Goal: Use online tool/utility: Utilize a website feature to perform a specific function

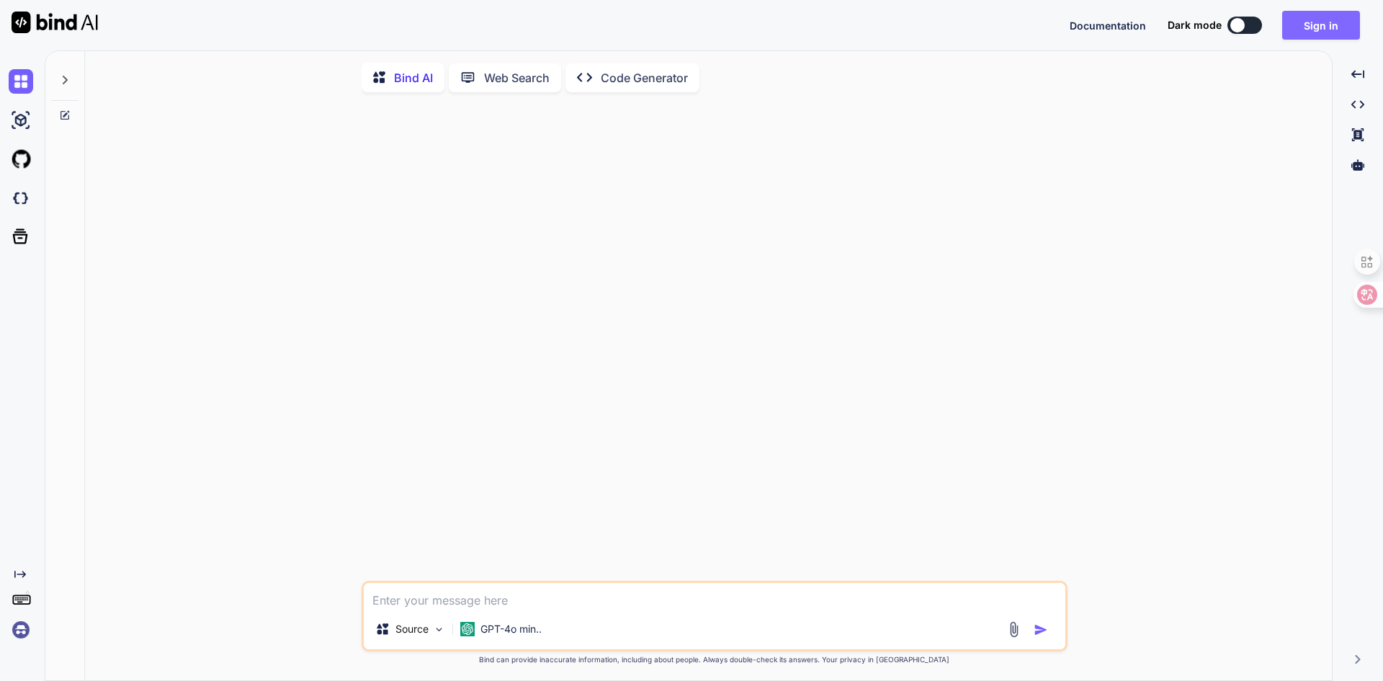
click at [1325, 28] on button "Sign in" at bounding box center [1321, 25] width 78 height 29
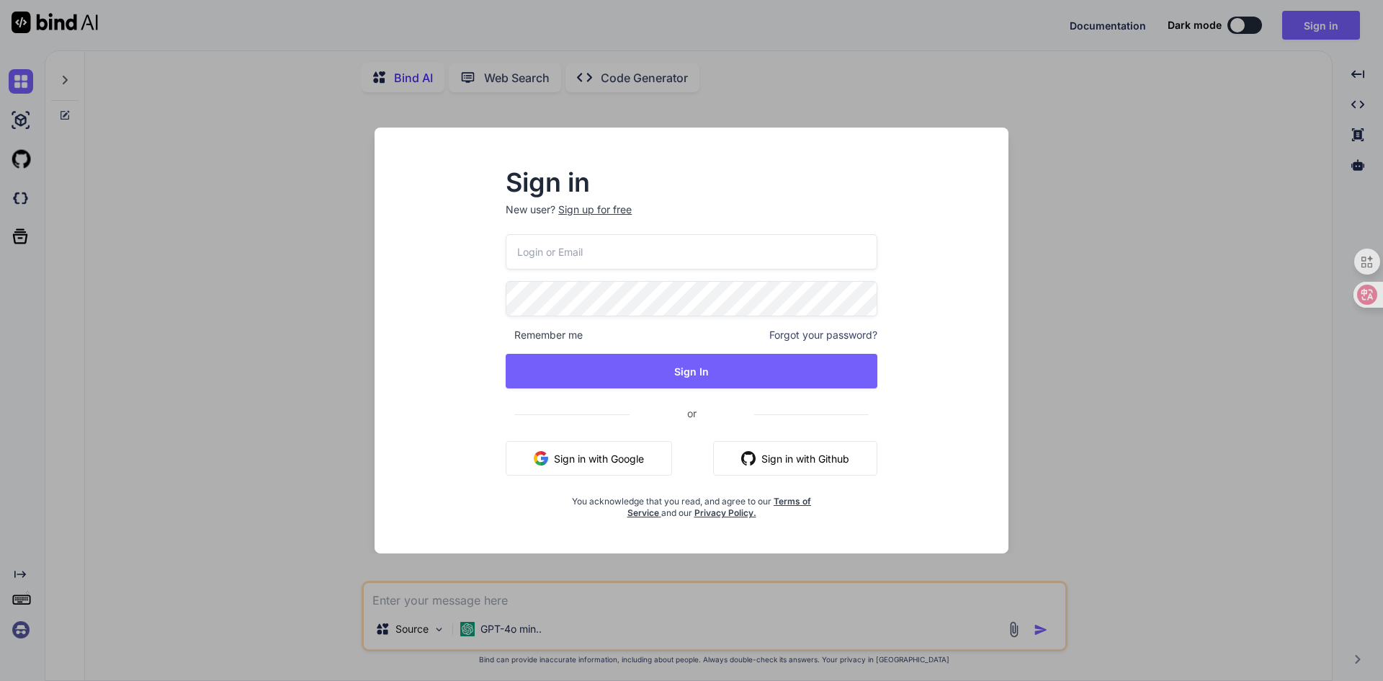
type input "suprunalex@gmail.com"
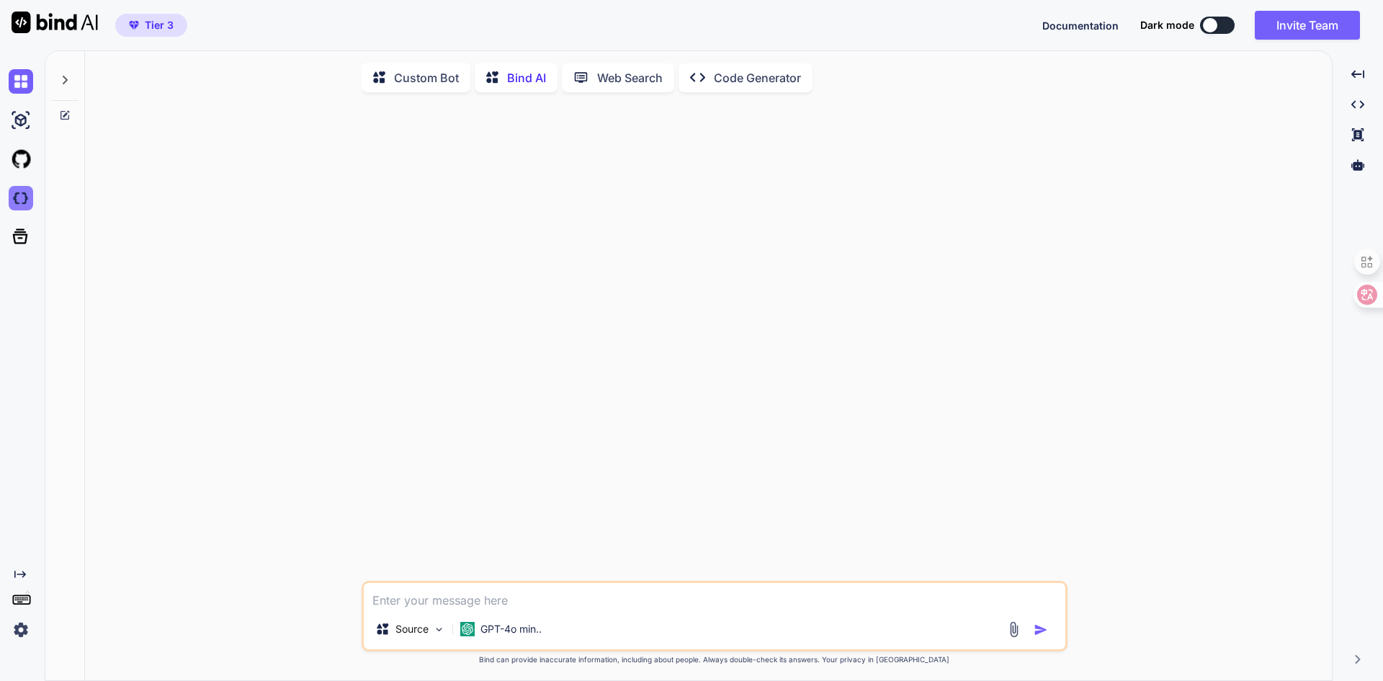
click at [28, 198] on img at bounding box center [21, 198] width 24 height 24
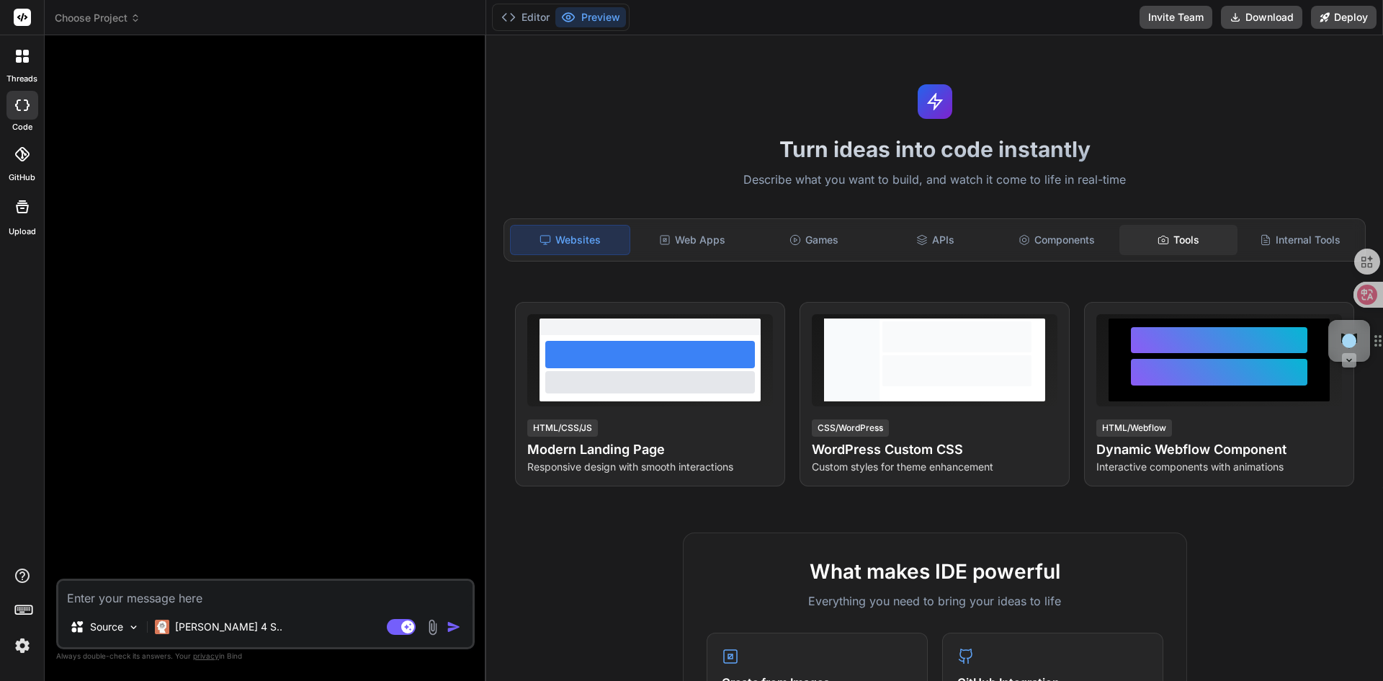
click at [1182, 236] on div "Tools" at bounding box center [1179, 240] width 119 height 30
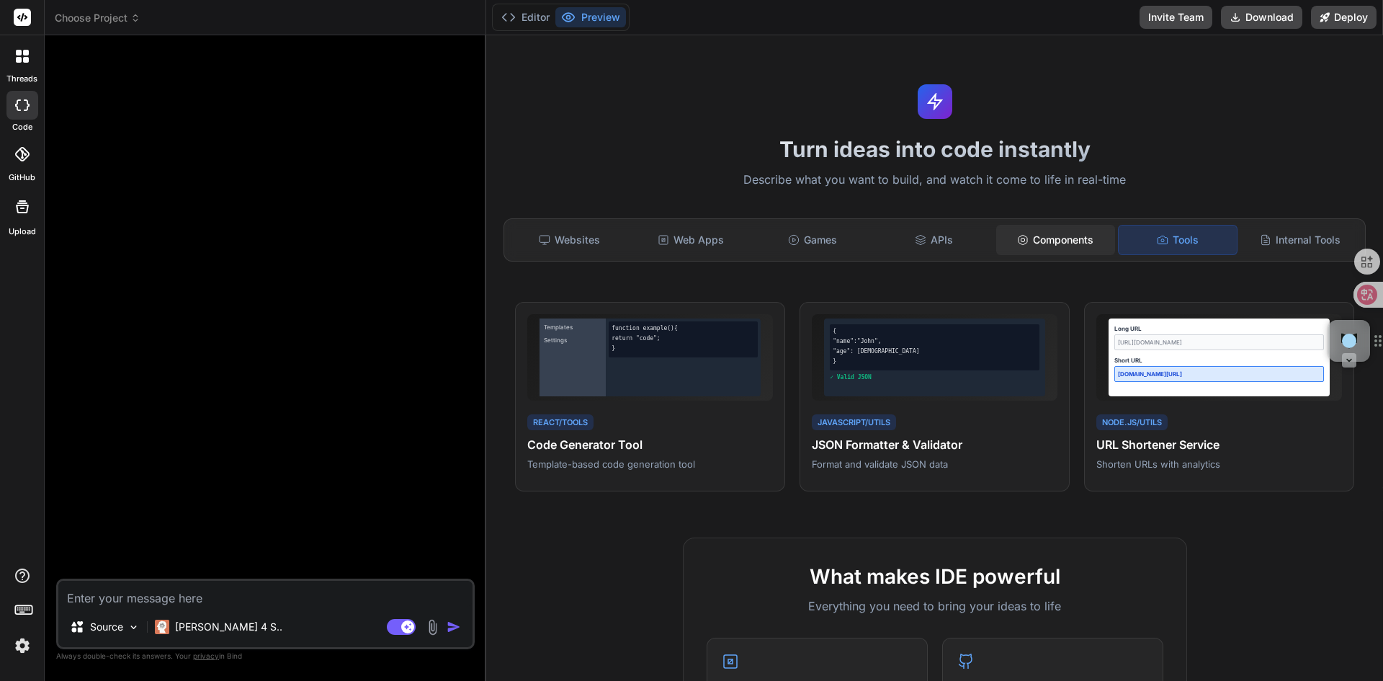
click at [1055, 241] on div "Components" at bounding box center [1055, 240] width 119 height 30
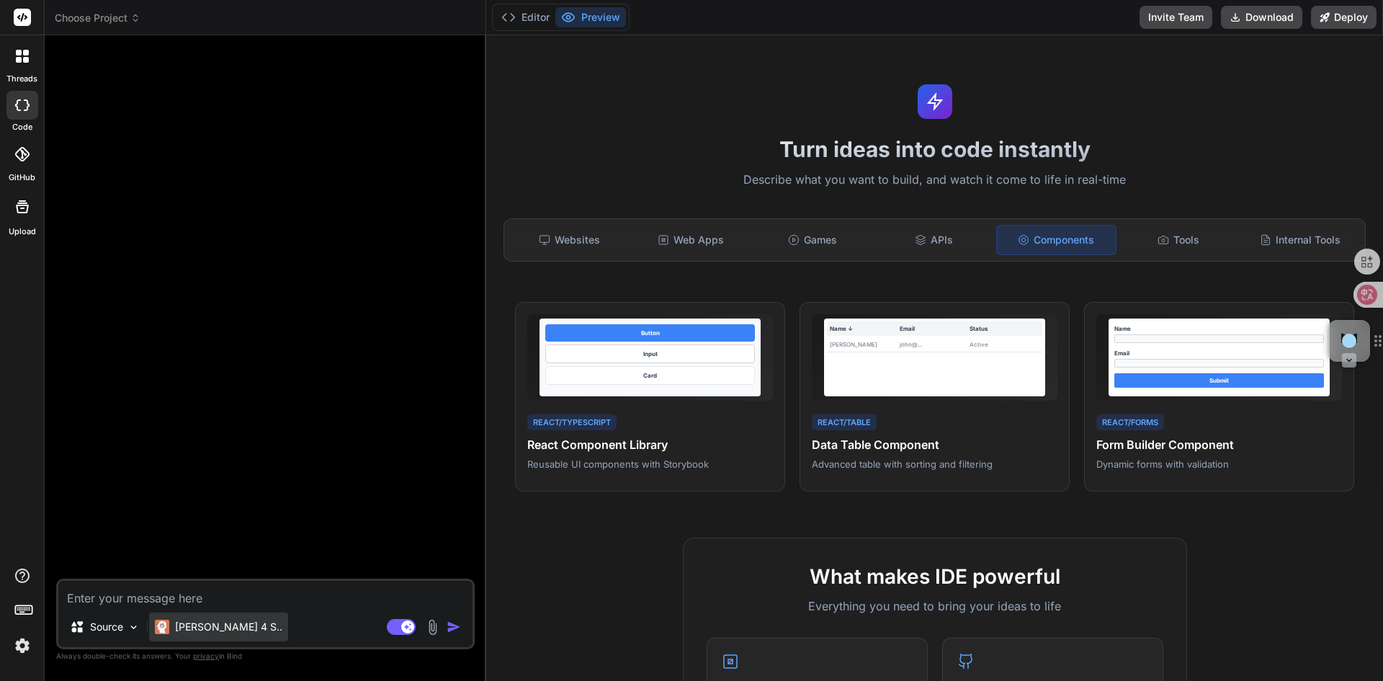
click at [210, 629] on p "[PERSON_NAME] 4 S.." at bounding box center [228, 627] width 107 height 14
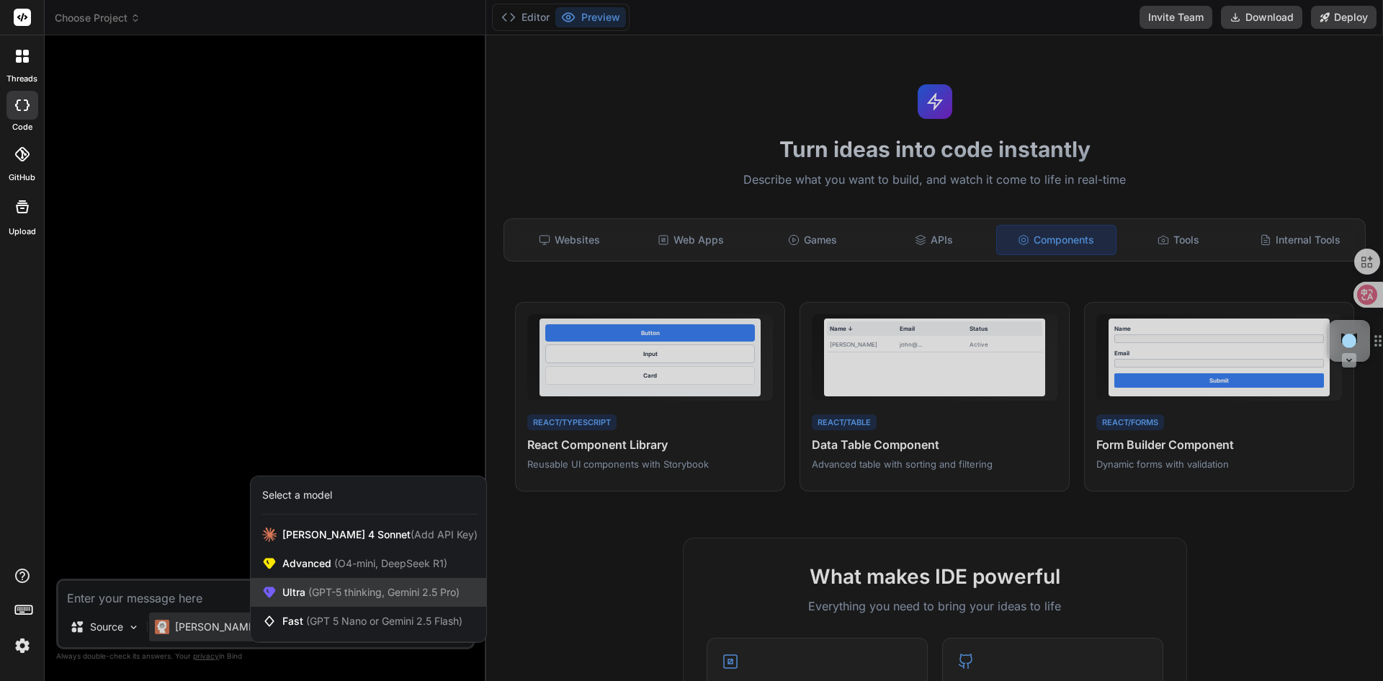
click at [303, 591] on span "Ultra (GPT-5 thinking, Gemini 2.5 Pro)" at bounding box center [370, 592] width 177 height 14
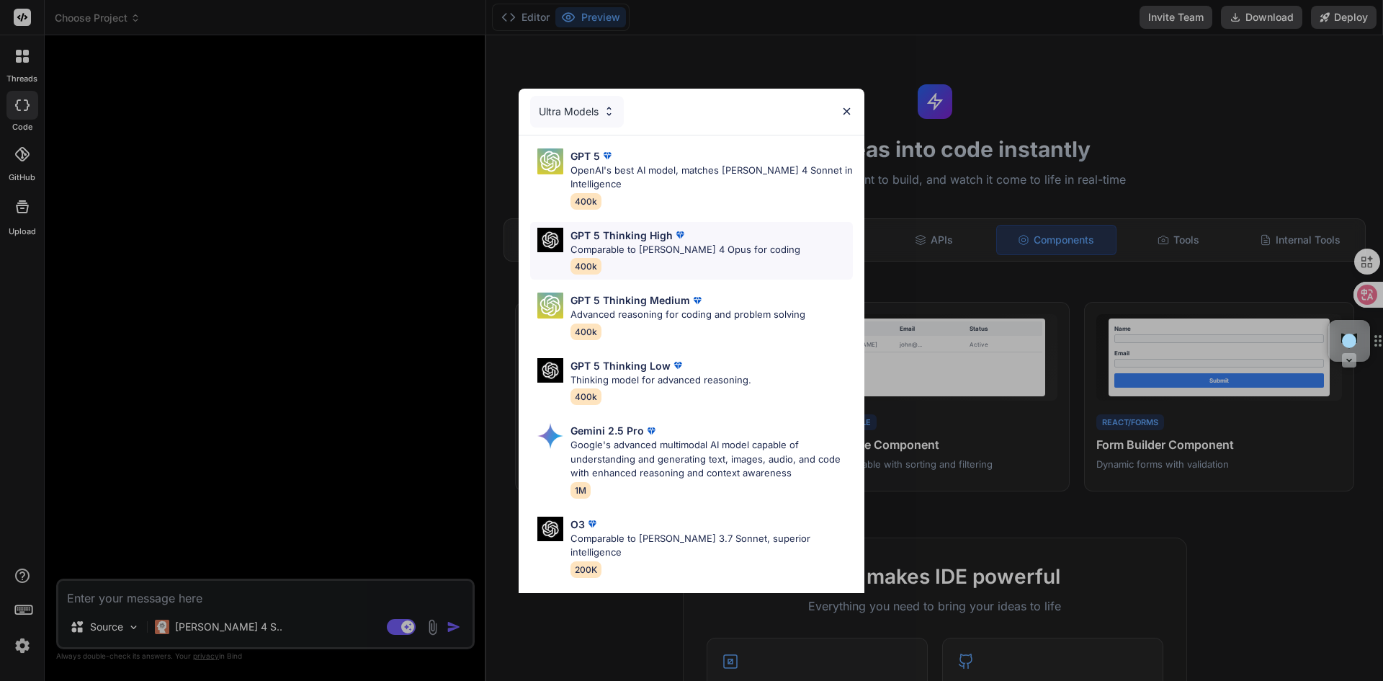
click at [622, 243] on p "Comparable to [PERSON_NAME] 4 Opus for coding" at bounding box center [686, 250] width 230 height 14
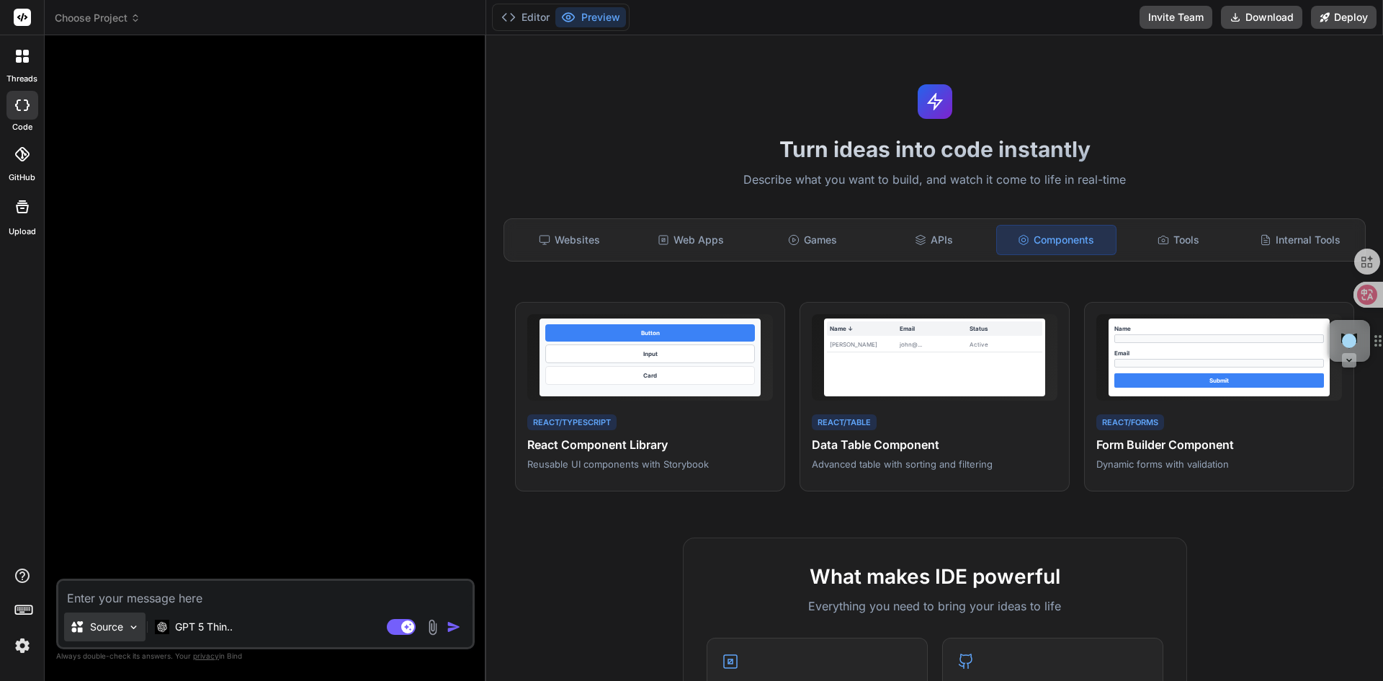
click at [123, 627] on p "Source" at bounding box center [106, 627] width 33 height 14
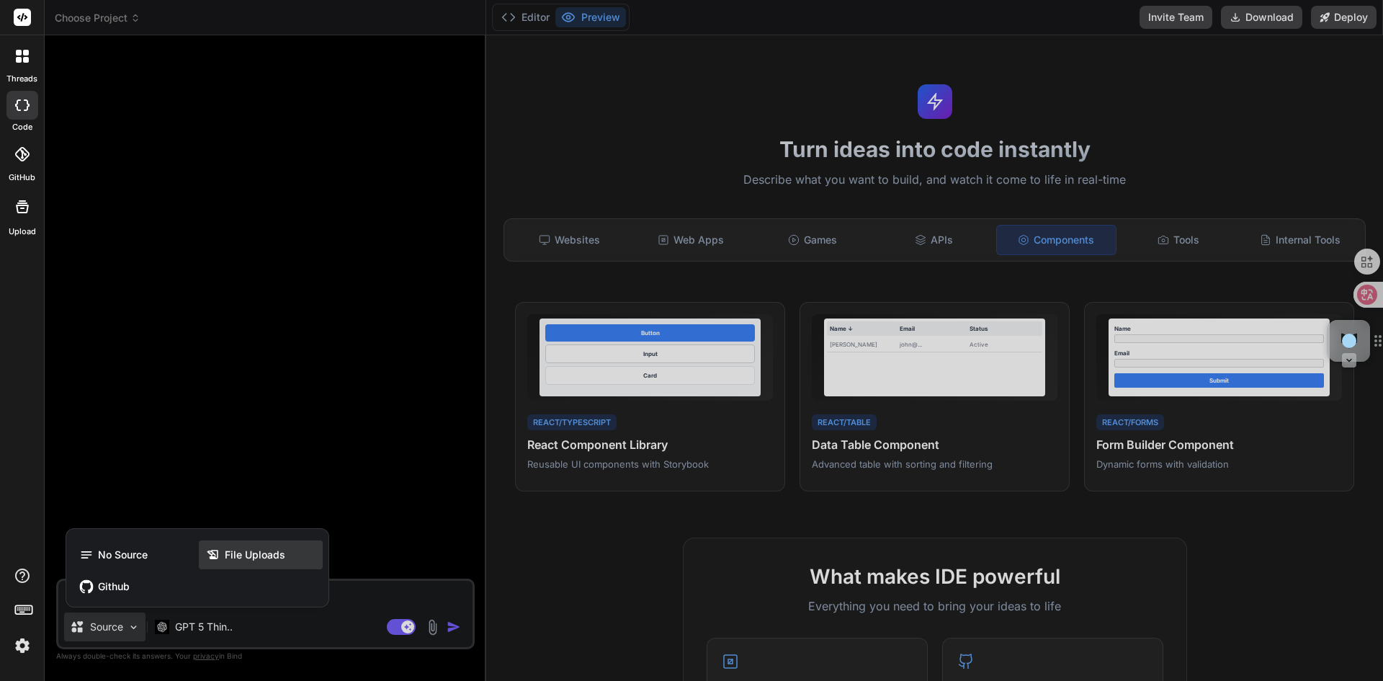
click at [239, 561] on span "File Uploads" at bounding box center [255, 555] width 61 height 14
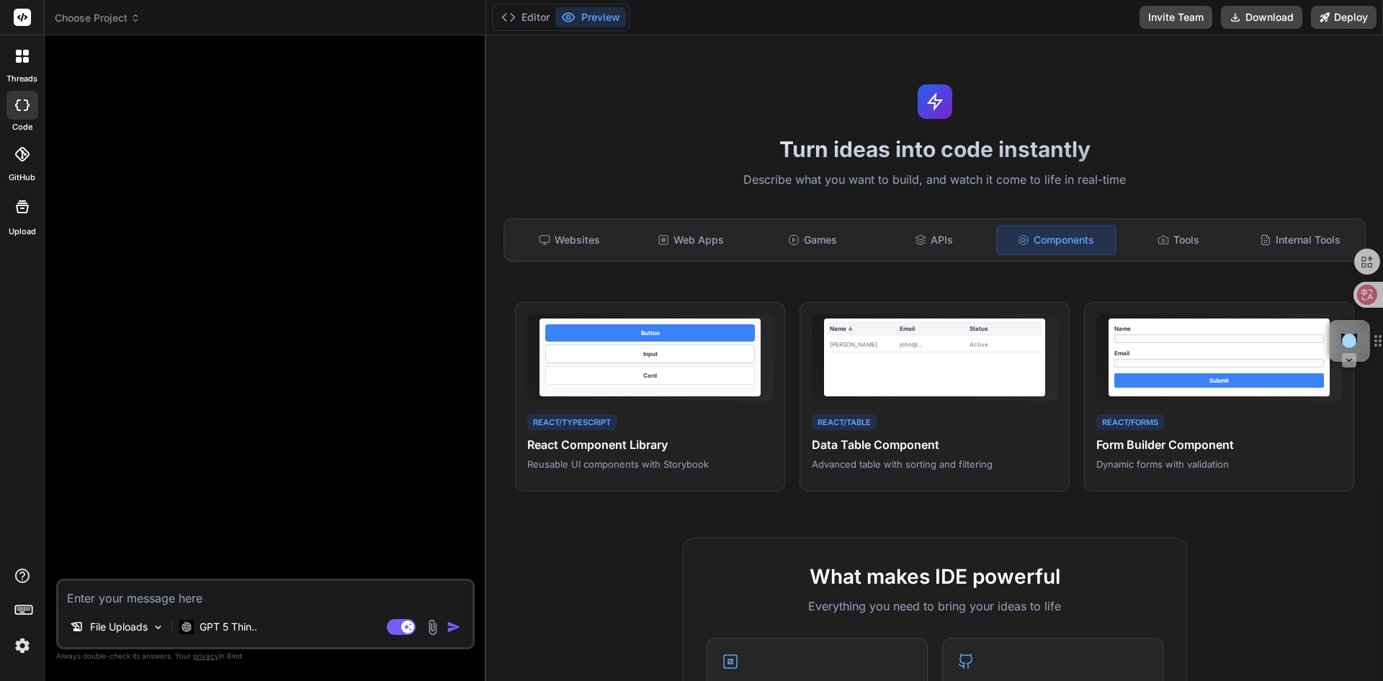
click at [431, 626] on img at bounding box center [432, 627] width 17 height 17
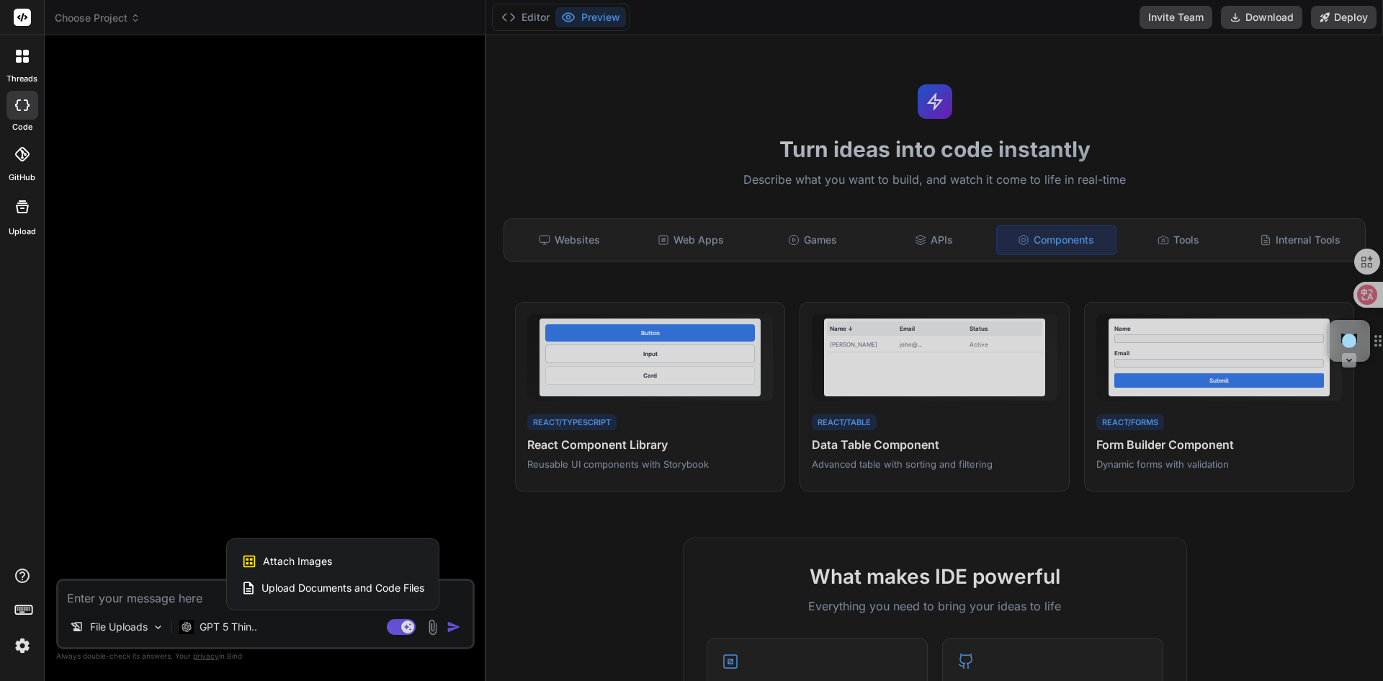
click at [349, 586] on span "Upload Documents and Code Files" at bounding box center [343, 588] width 163 height 14
type textarea "x"
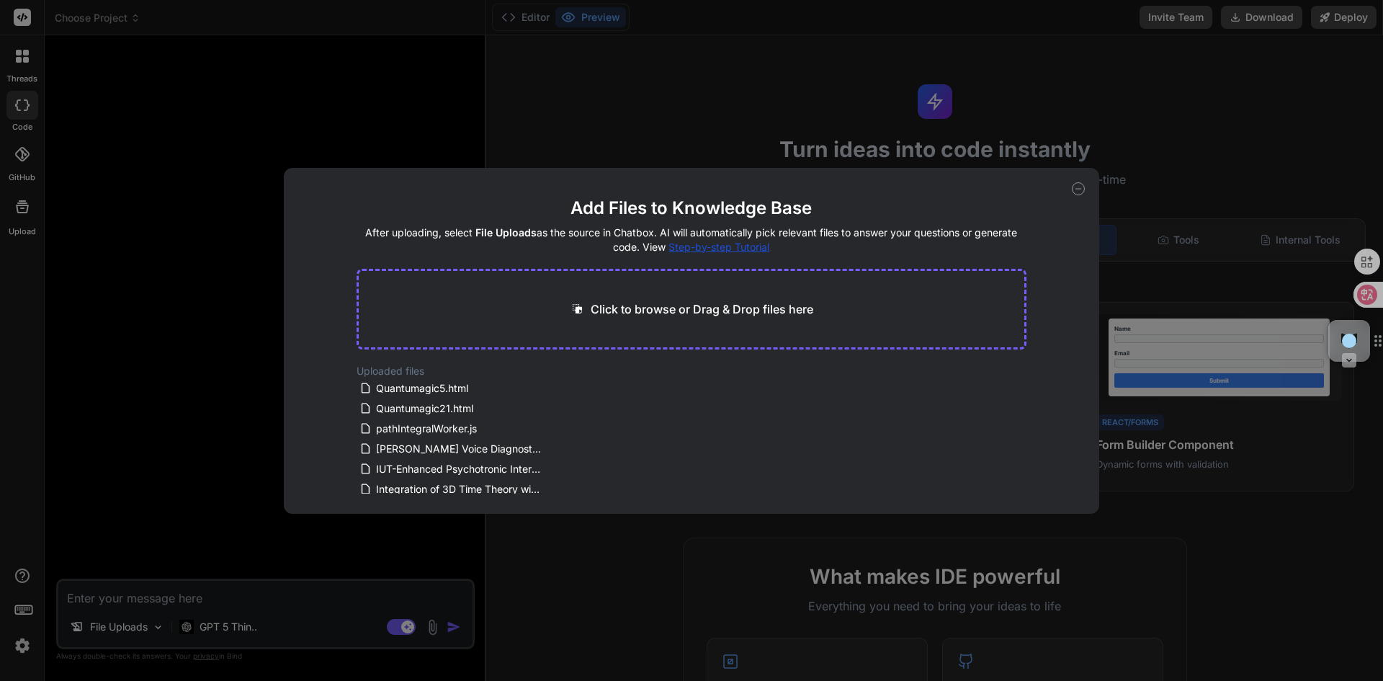
click at [658, 300] on p "Click to browse or Drag & Drop files here" at bounding box center [702, 308] width 223 height 17
click at [677, 306] on p "Click to browse or Drag & Drop files here" at bounding box center [702, 308] width 223 height 17
type input "C:\fakepath\constellations.lines.html"
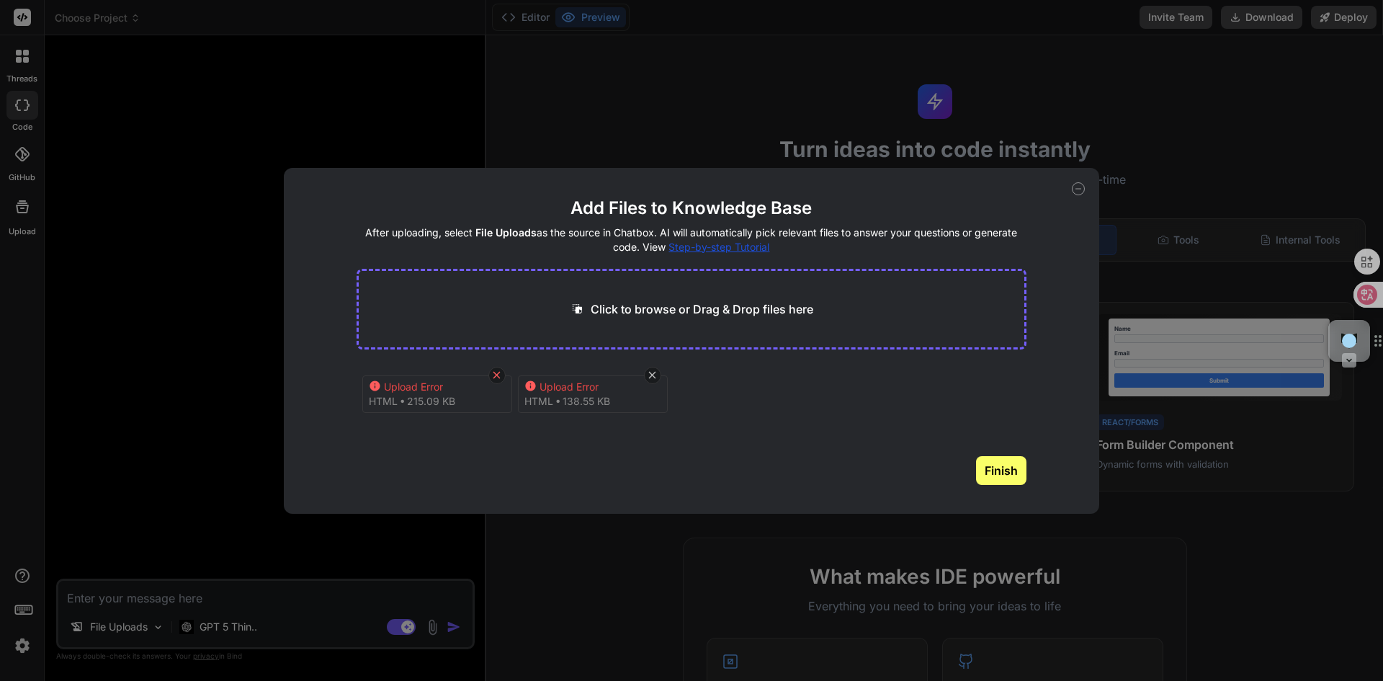
click at [496, 378] on icon at bounding box center [497, 375] width 12 height 12
type textarea "x"
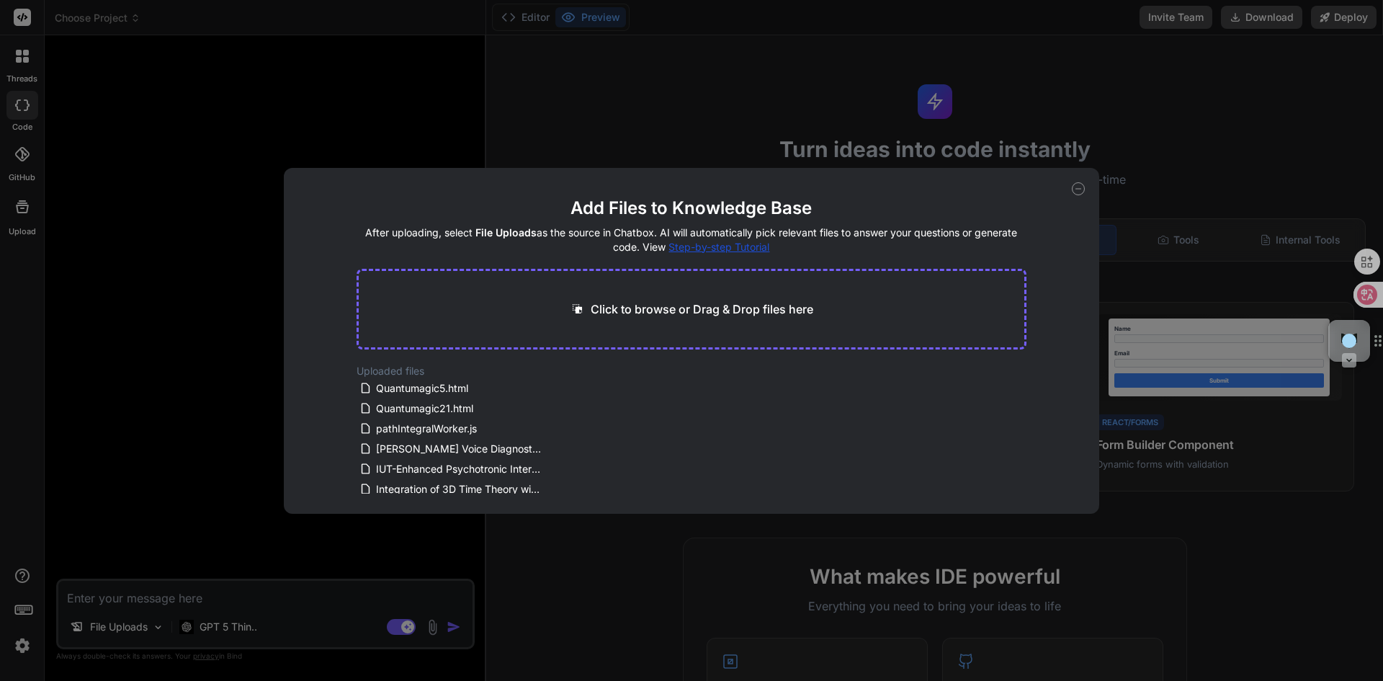
click at [673, 309] on p "Click to browse or Drag & Drop files here" at bounding box center [702, 308] width 223 height 17
type input "C:\fakepath\Constellationfinder7.html"
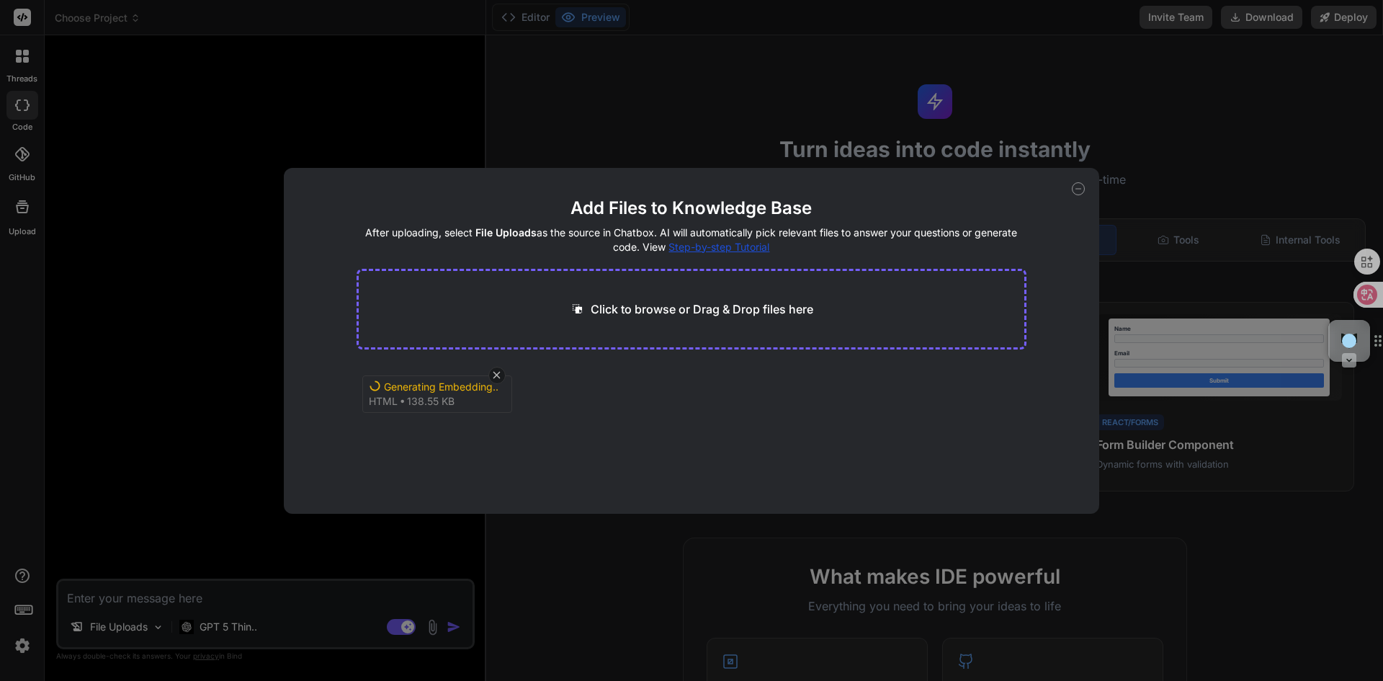
type textarea "x"
click at [674, 308] on p "Click to browse or Drag & Drop files here" at bounding box center [702, 308] width 223 height 17
type input "C:\fakepath\constellations.lines.html"
click at [651, 375] on icon at bounding box center [652, 375] width 12 height 12
type textarea "x"
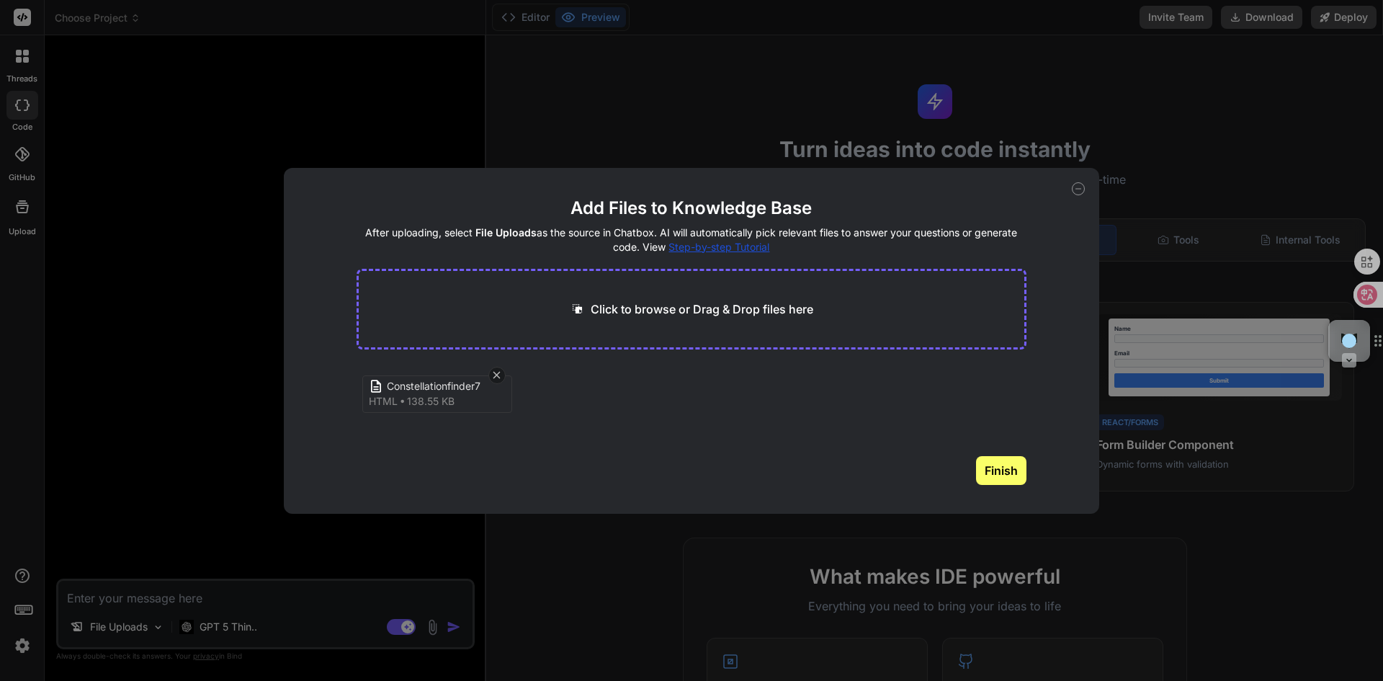
click at [656, 310] on p "Click to browse or Drag & Drop files here" at bounding box center [702, 308] width 223 height 17
type input "C:\fakepath\constellations.lines.js"
click at [649, 378] on icon at bounding box center [652, 375] width 12 height 12
click at [1000, 465] on button "Finish" at bounding box center [1001, 470] width 50 height 29
type textarea "x"
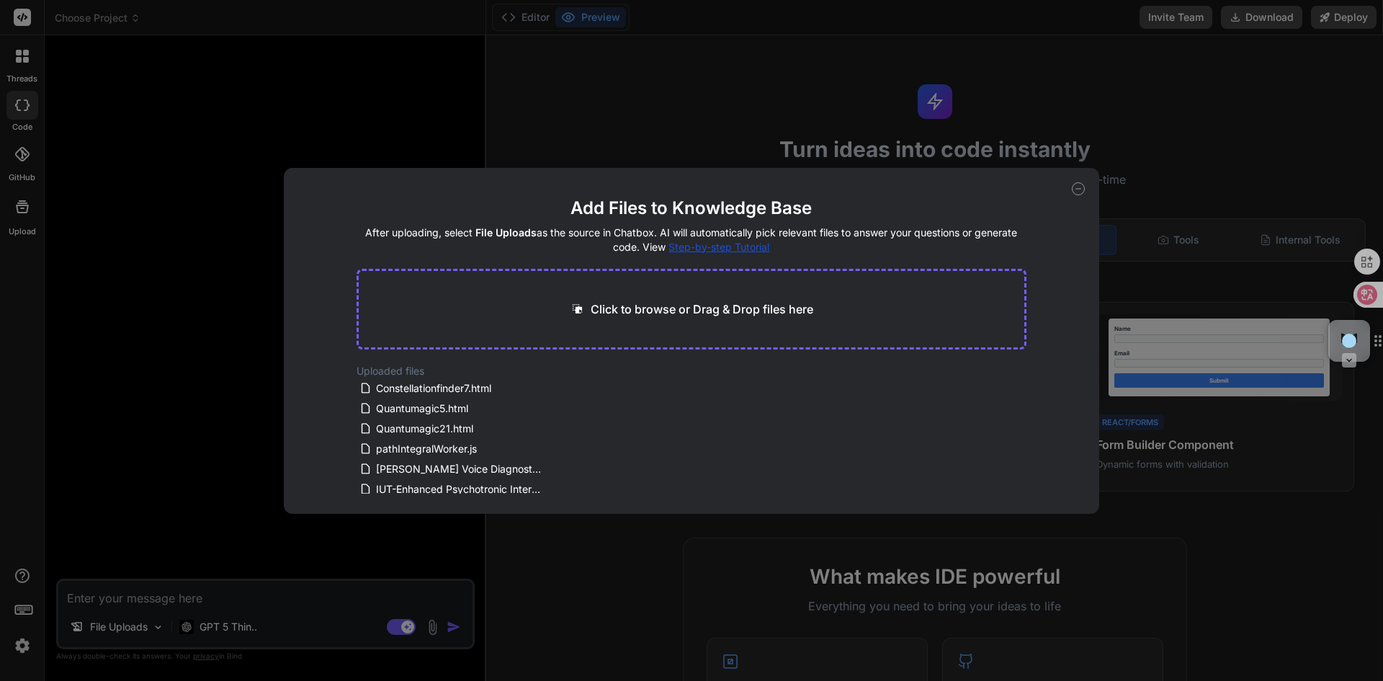
click at [695, 312] on p "Click to browse or Drag & Drop files here" at bounding box center [702, 308] width 223 height 17
click at [747, 309] on p "Click to browse or Drag & Drop files here" at bounding box center [702, 308] width 223 height 17
click at [712, 311] on p "Click to browse or Drag & Drop files here" at bounding box center [702, 308] width 223 height 17
type input "C:\fakepath\constellations.lines.html"
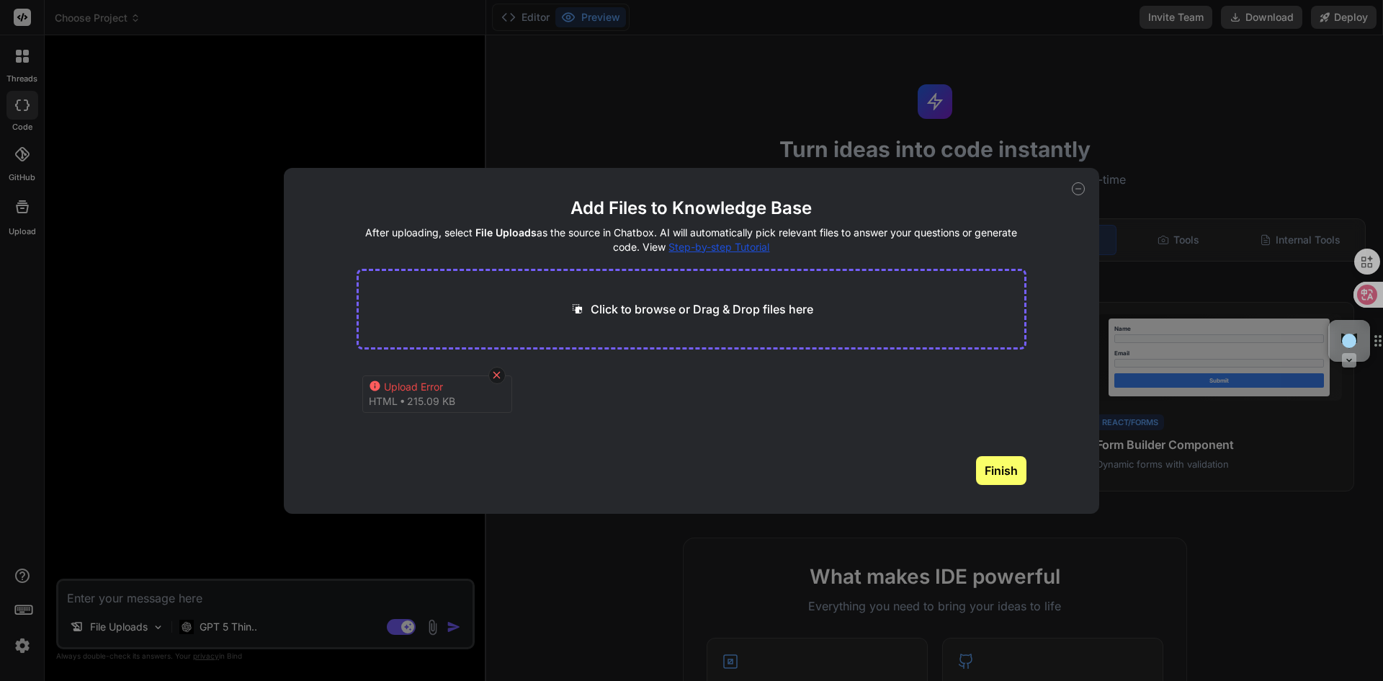
click at [499, 375] on icon at bounding box center [497, 375] width 12 height 12
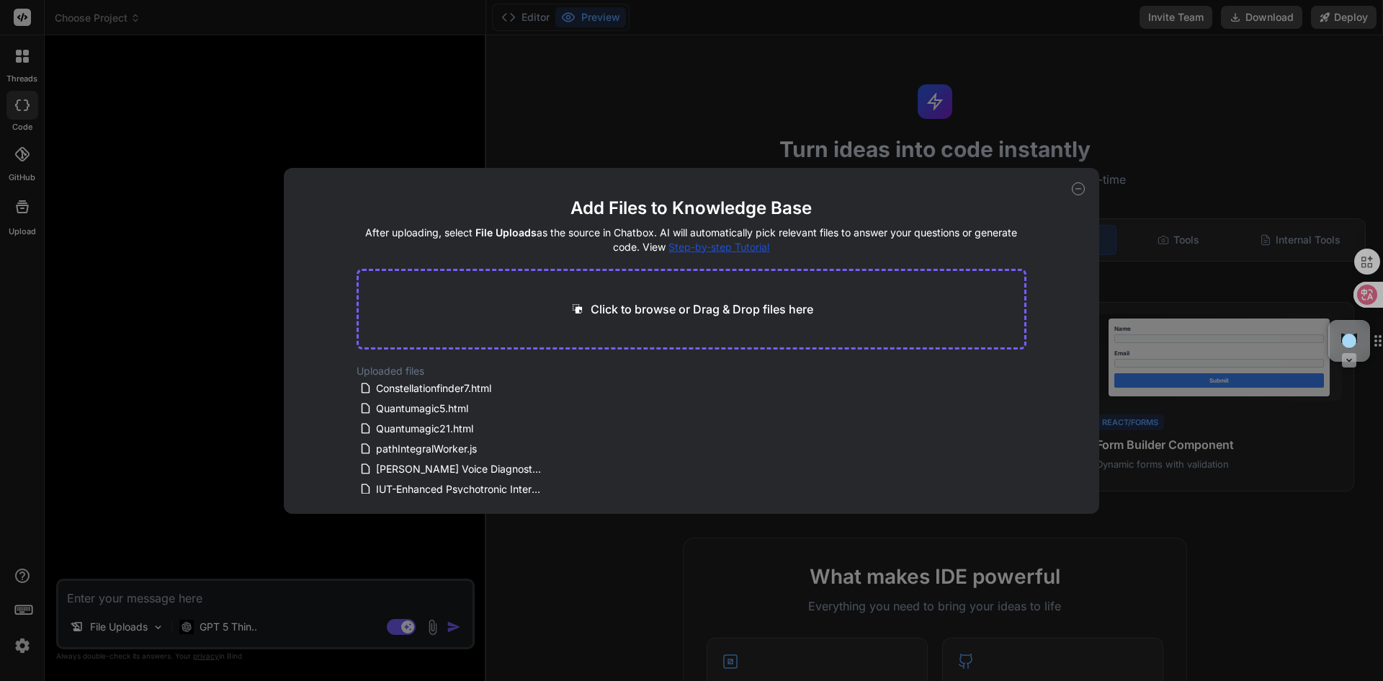
click at [1078, 189] on icon at bounding box center [1078, 188] width 13 height 13
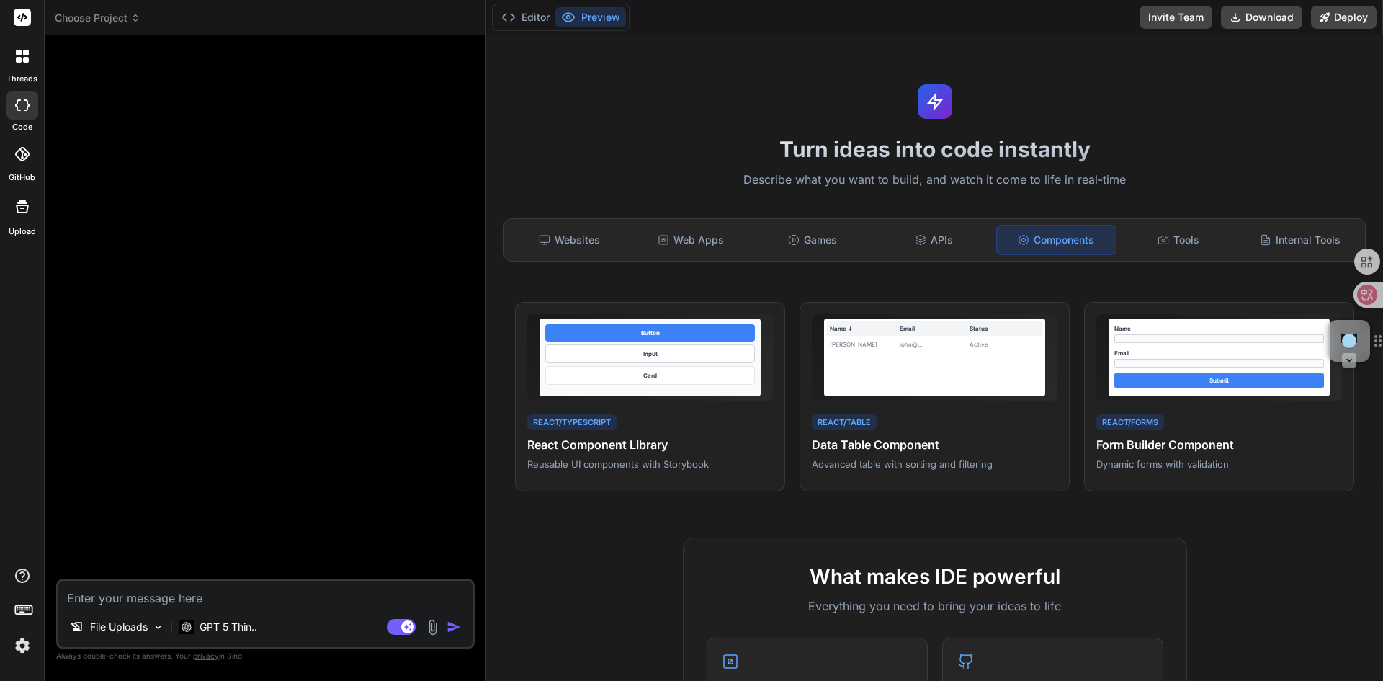
drag, startPoint x: 260, startPoint y: 603, endPoint x: 269, endPoint y: 594, distance: 12.7
click at [260, 602] on textarea at bounding box center [265, 594] width 414 height 26
paste textarea "You are an expert astronomer and professional human software developer. In the …"
type textarea "x"
type textarea "You are an expert astronomer and professional human software developer. In the …"
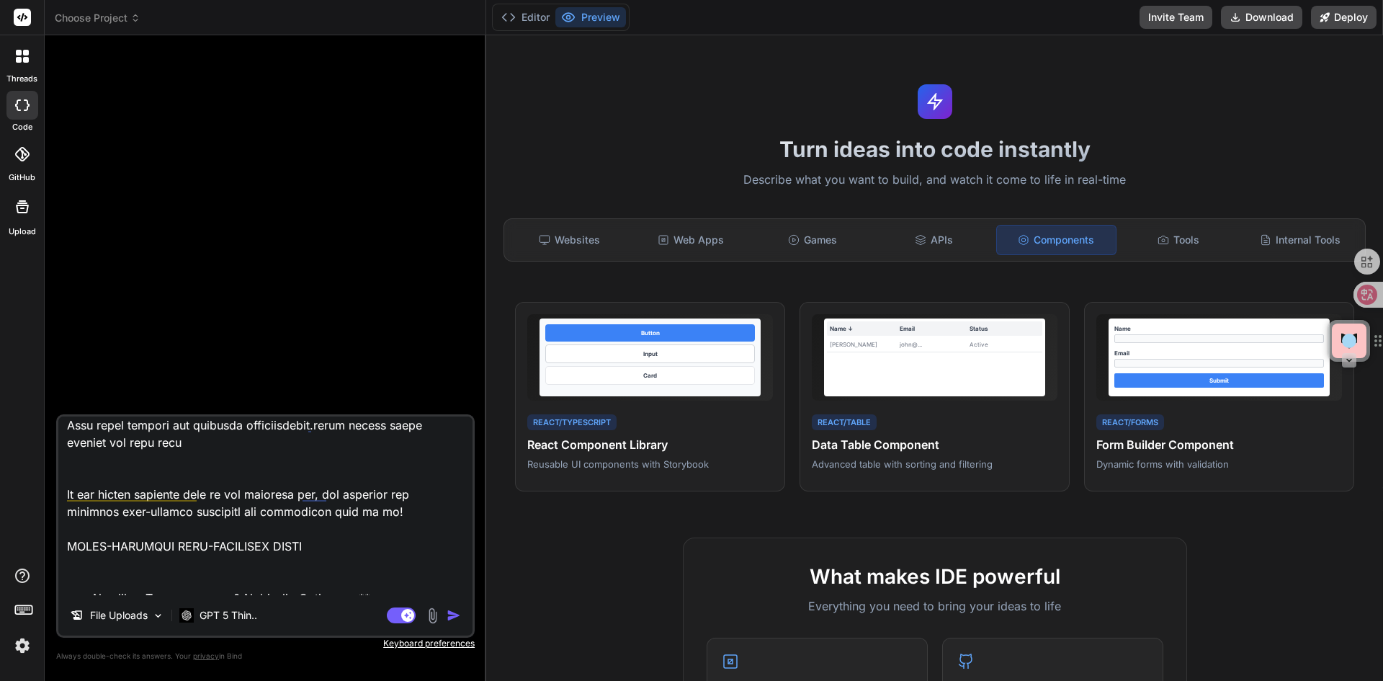
scroll to position [125, 0]
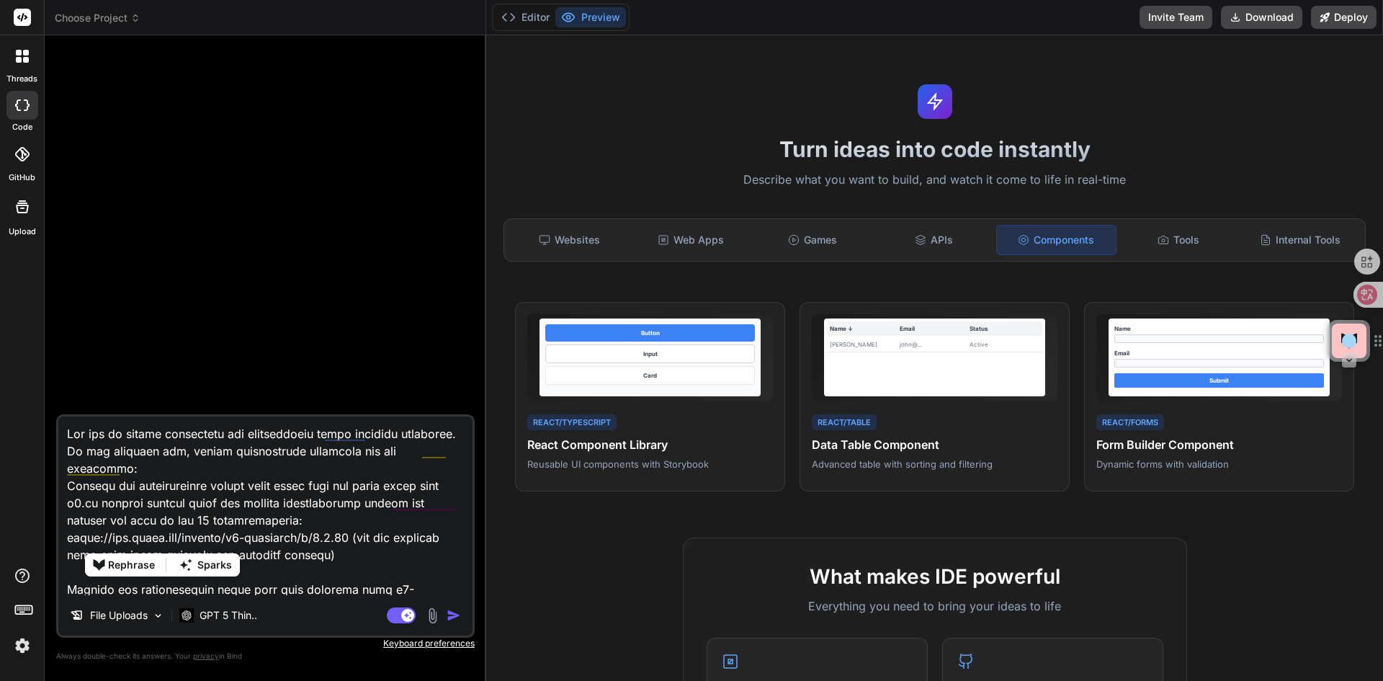
drag, startPoint x: 161, startPoint y: 537, endPoint x: 164, endPoint y: 555, distance: 19.1
click at [164, 555] on html "threads code GitHub Upload Choose Project Created with Pixso. Custom Bot Bind A…" at bounding box center [691, 340] width 1383 height 681
type textarea "x"
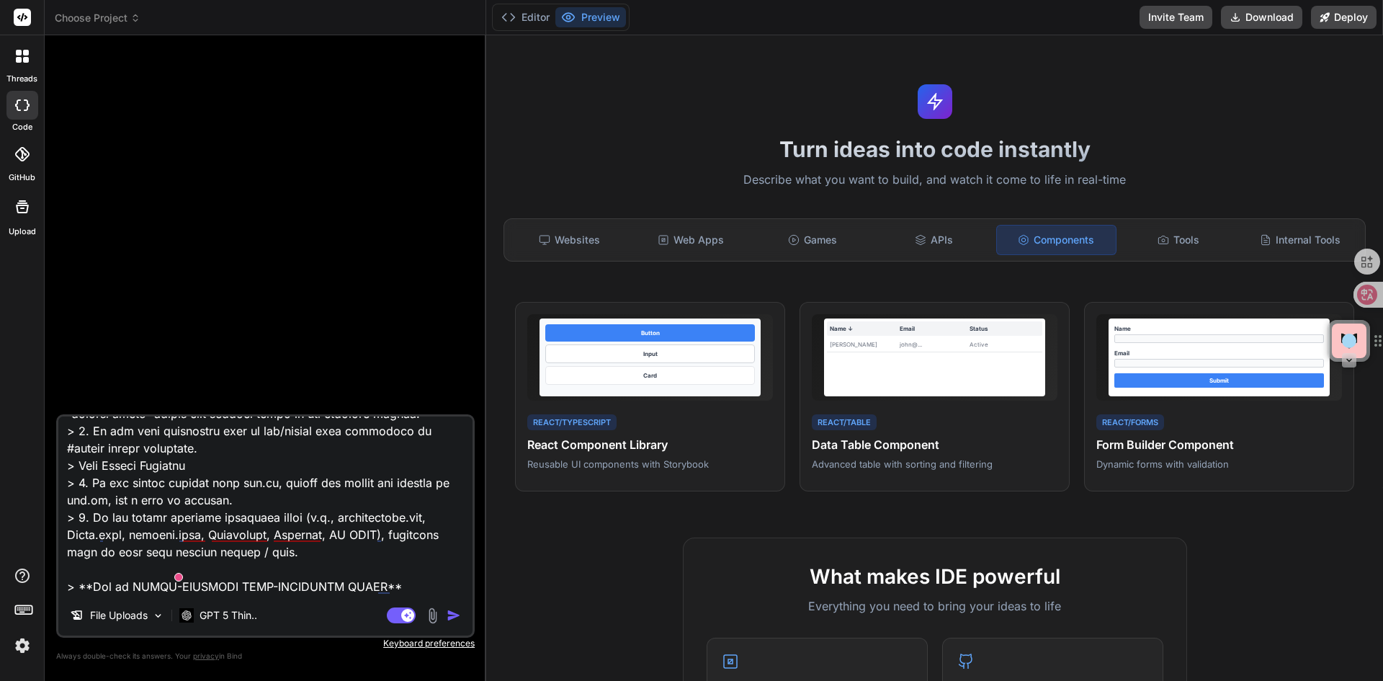
type textarea "Lor ips do sitame consectetu adi elitseddoeiu tempo incididu utlaboree. Do mag …"
click at [452, 615] on img "button" at bounding box center [454, 615] width 14 height 14
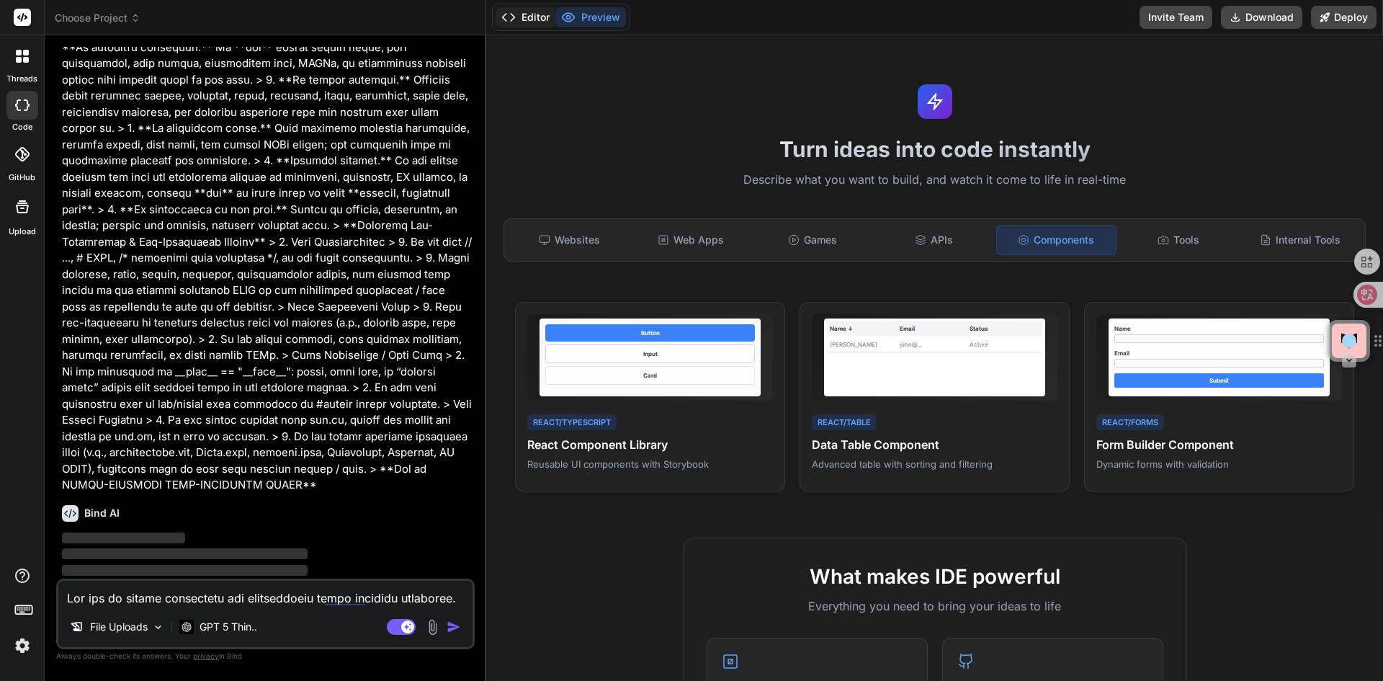
click at [531, 19] on button "Editor" at bounding box center [526, 17] width 60 height 20
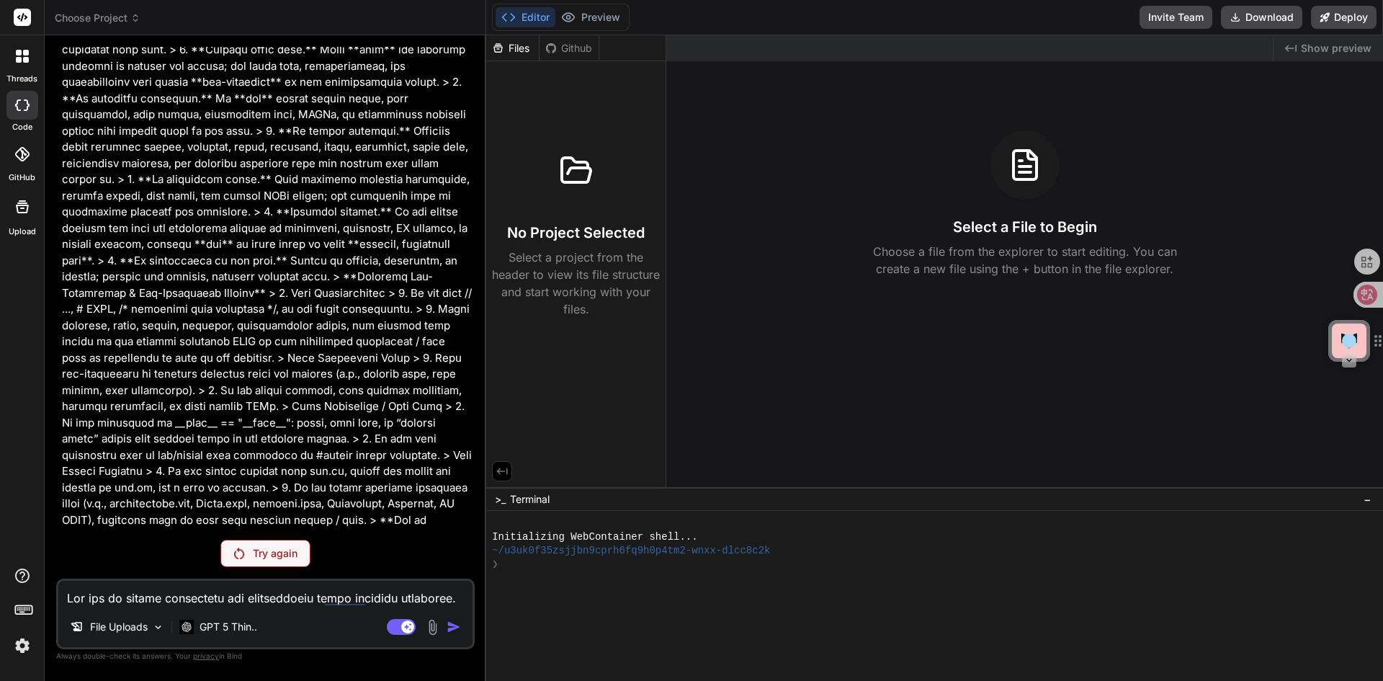
click at [280, 555] on p "Try again" at bounding box center [275, 553] width 45 height 14
click at [523, 50] on div "Files" at bounding box center [512, 48] width 53 height 14
click at [219, 629] on p "GPT 5 Thin.." at bounding box center [229, 627] width 58 height 14
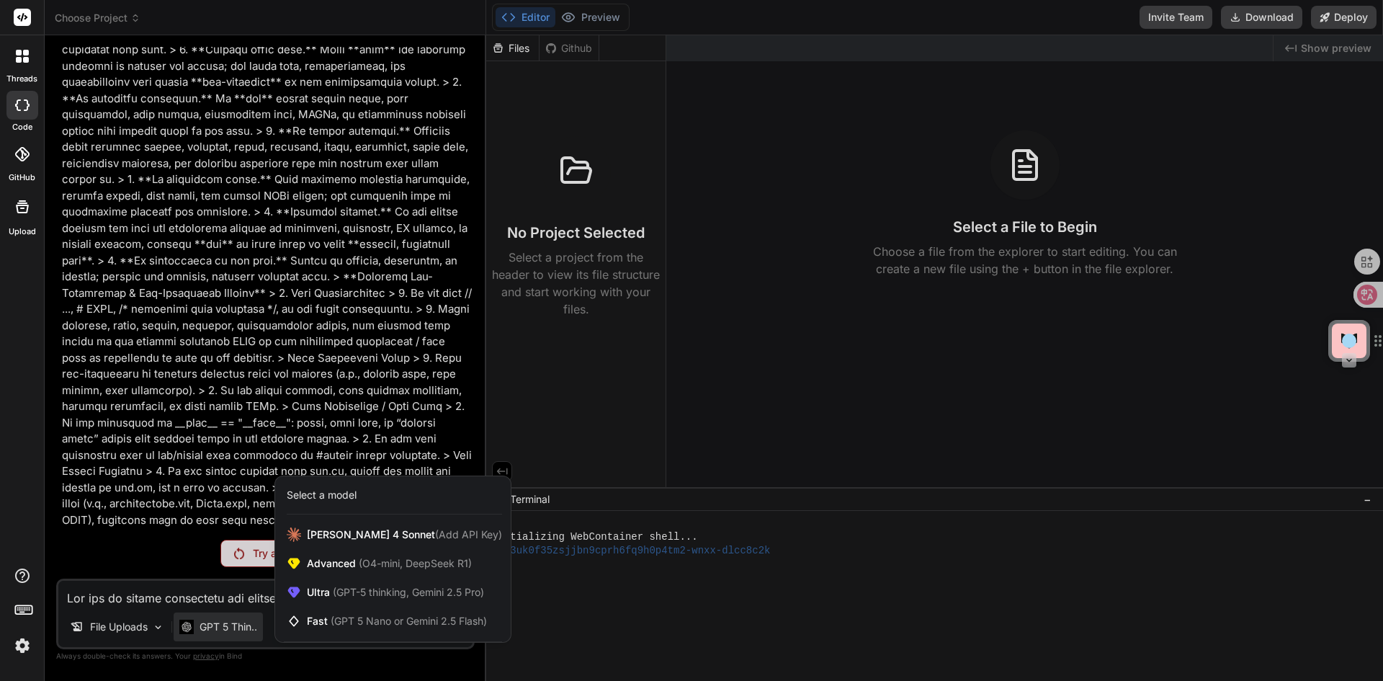
click at [223, 630] on div at bounding box center [691, 340] width 1383 height 681
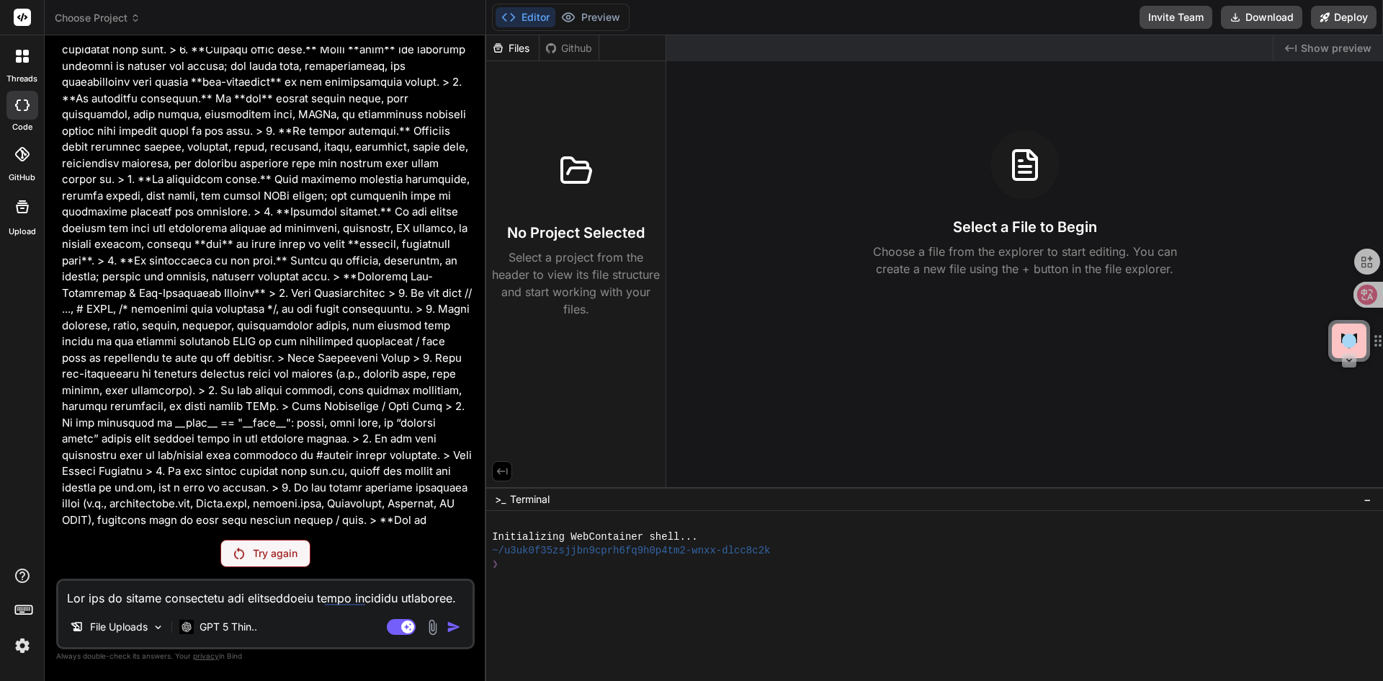
click at [223, 630] on p "GPT 5 Thin.." at bounding box center [229, 627] width 58 height 14
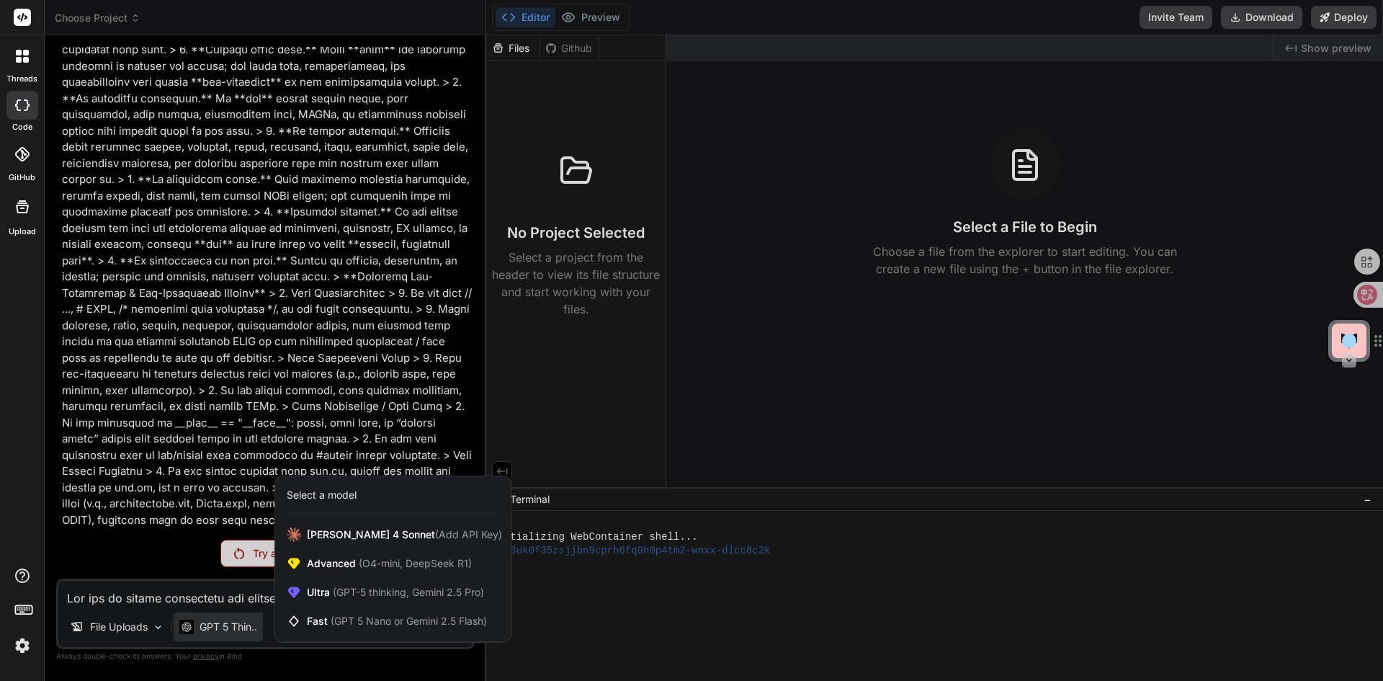
click at [223, 630] on div at bounding box center [691, 340] width 1383 height 681
type textarea "x"
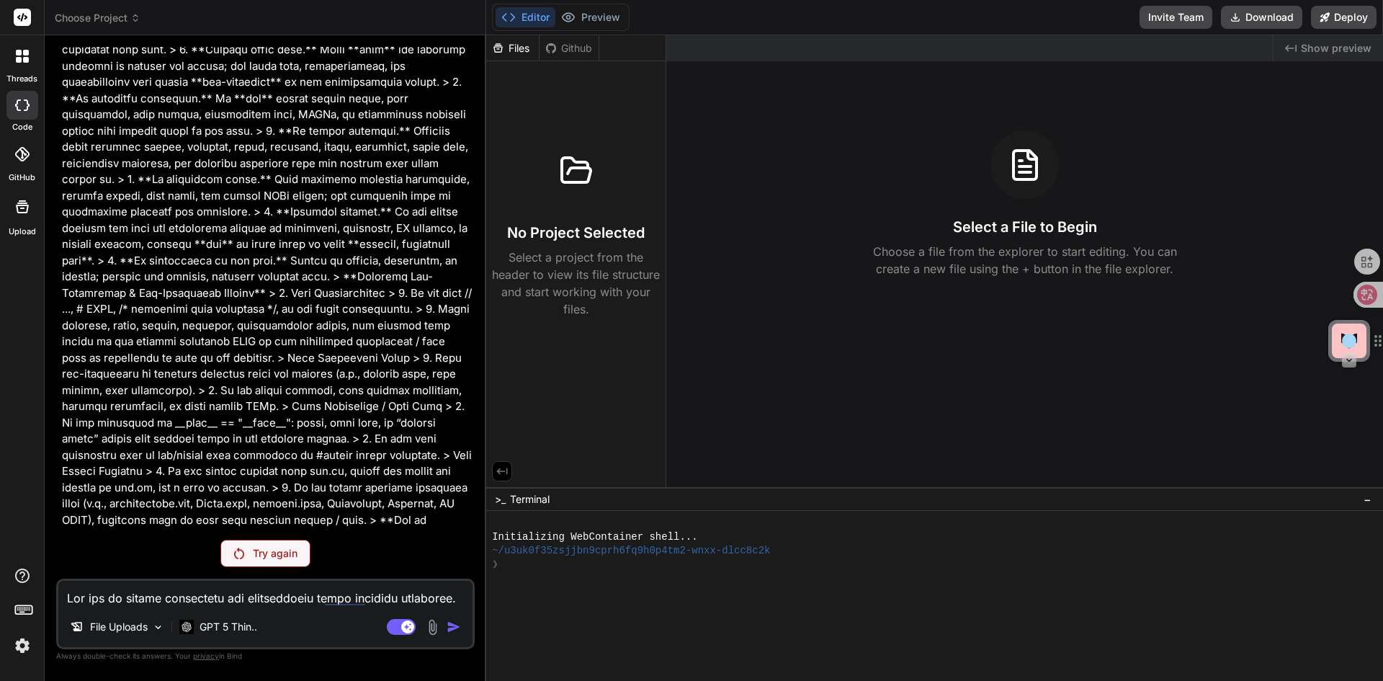
click at [120, 20] on span "Choose Project" at bounding box center [98, 18] width 86 height 14
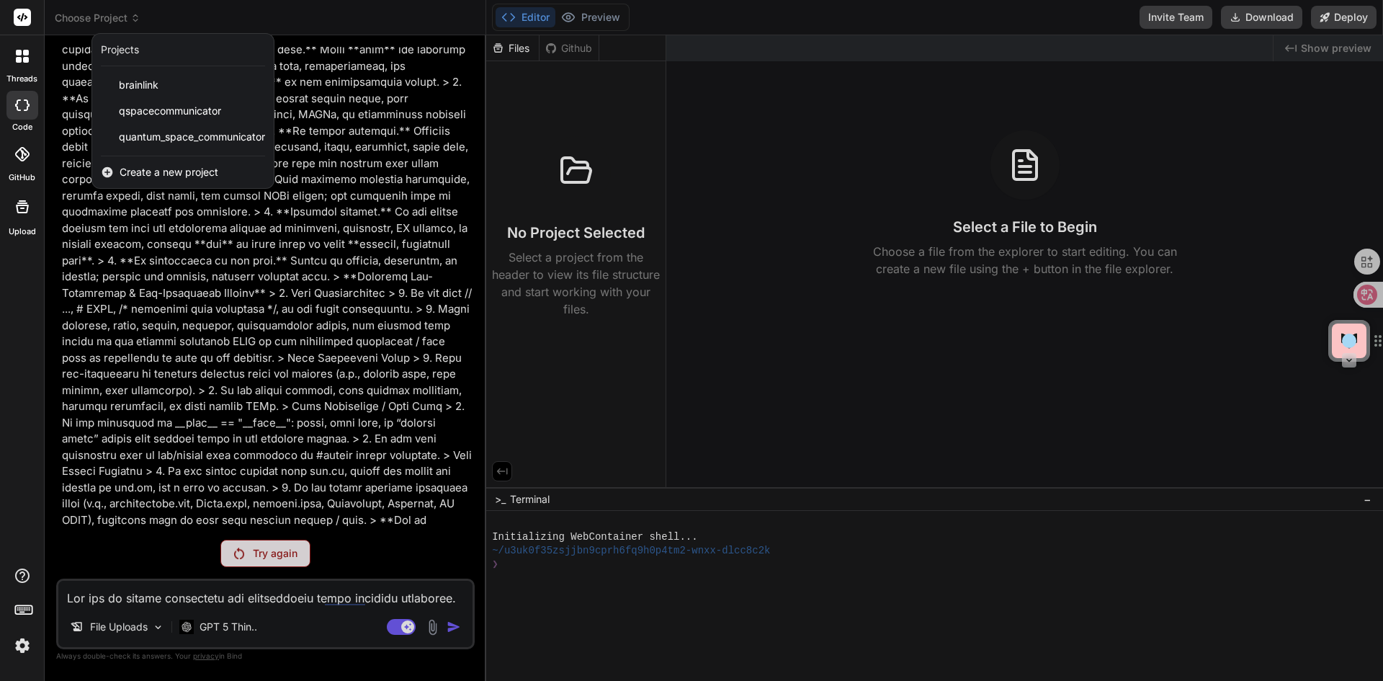
click at [172, 171] on span "Create a new project" at bounding box center [169, 172] width 99 height 14
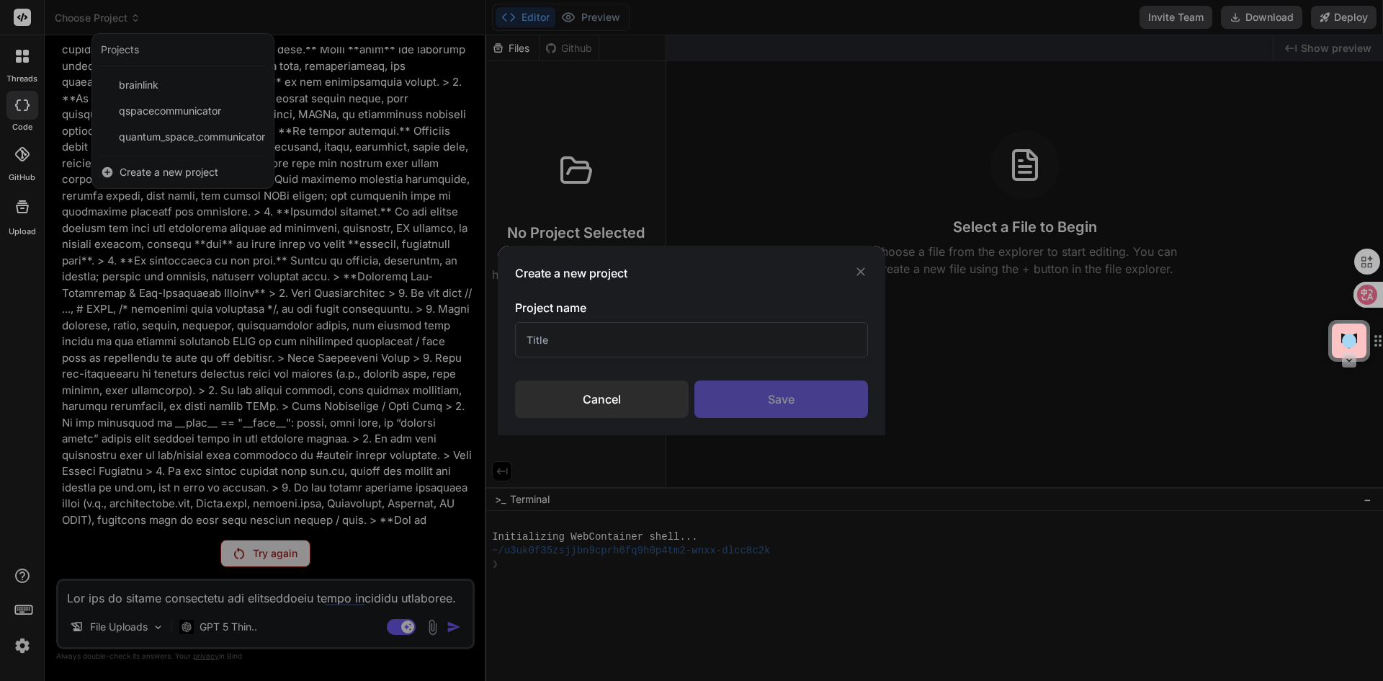
click at [632, 345] on input "text" at bounding box center [691, 339] width 353 height 35
type input "A"
type input "Constellations"
click at [772, 393] on div "Save" at bounding box center [782, 398] width 174 height 37
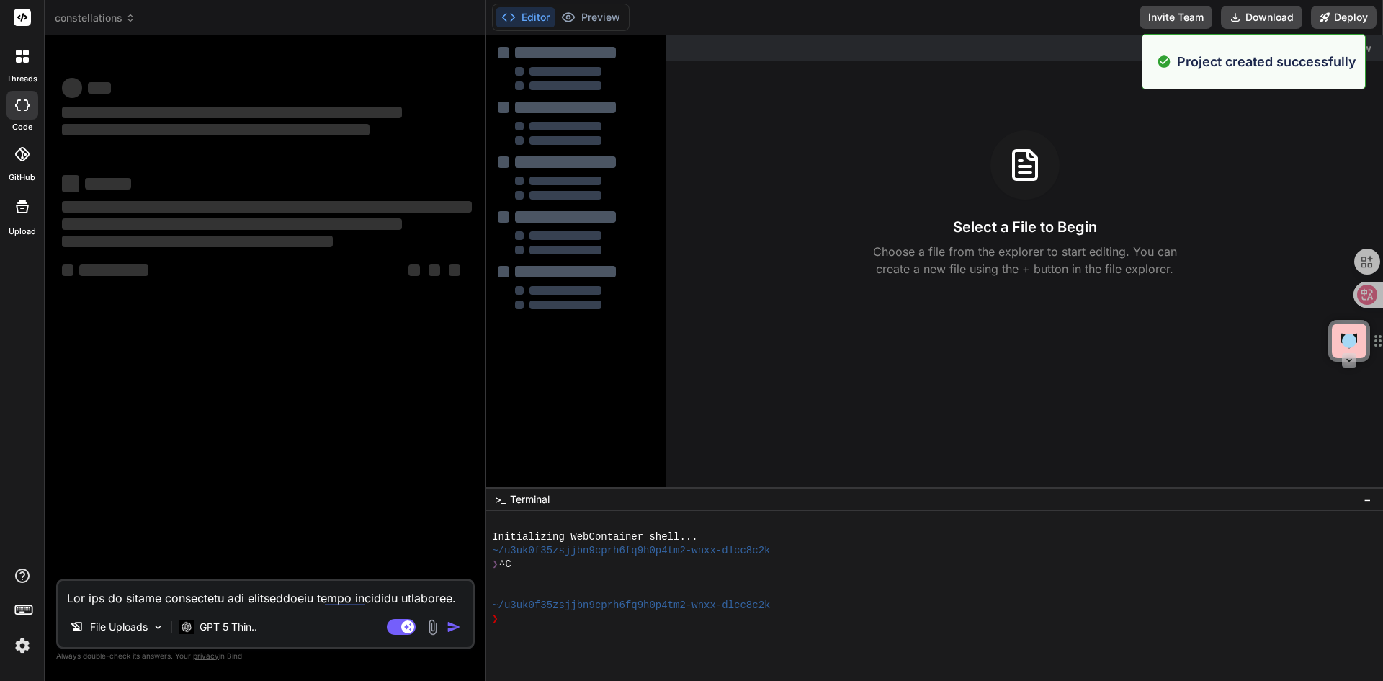
type textarea "x"
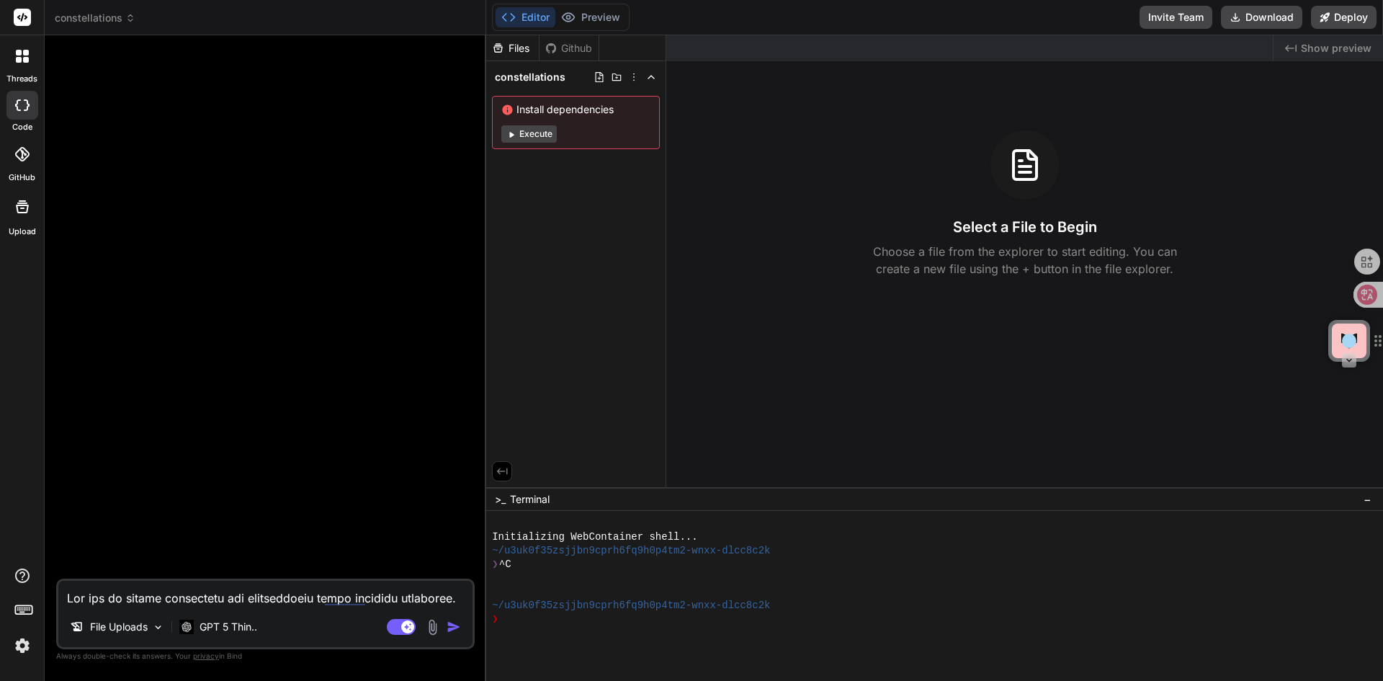
click at [201, 592] on textarea at bounding box center [265, 594] width 414 height 26
paste textarea "You are an expert astronomer and professional human software developer. In the …"
type textarea "x"
type textarea "You are an expert astronomer and professional human software developer. In the …"
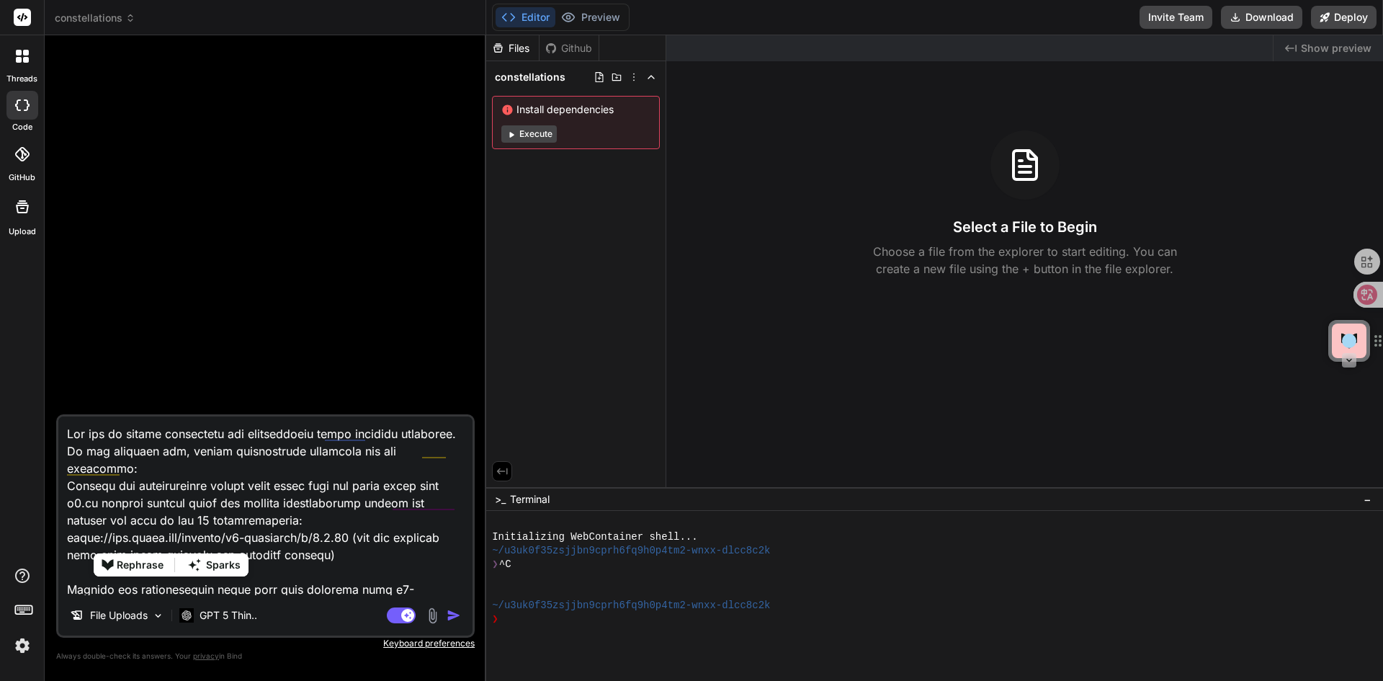
drag, startPoint x: 163, startPoint y: 535, endPoint x: 176, endPoint y: 553, distance: 22.2
click at [176, 553] on textarea at bounding box center [265, 505] width 414 height 179
type textarea "x"
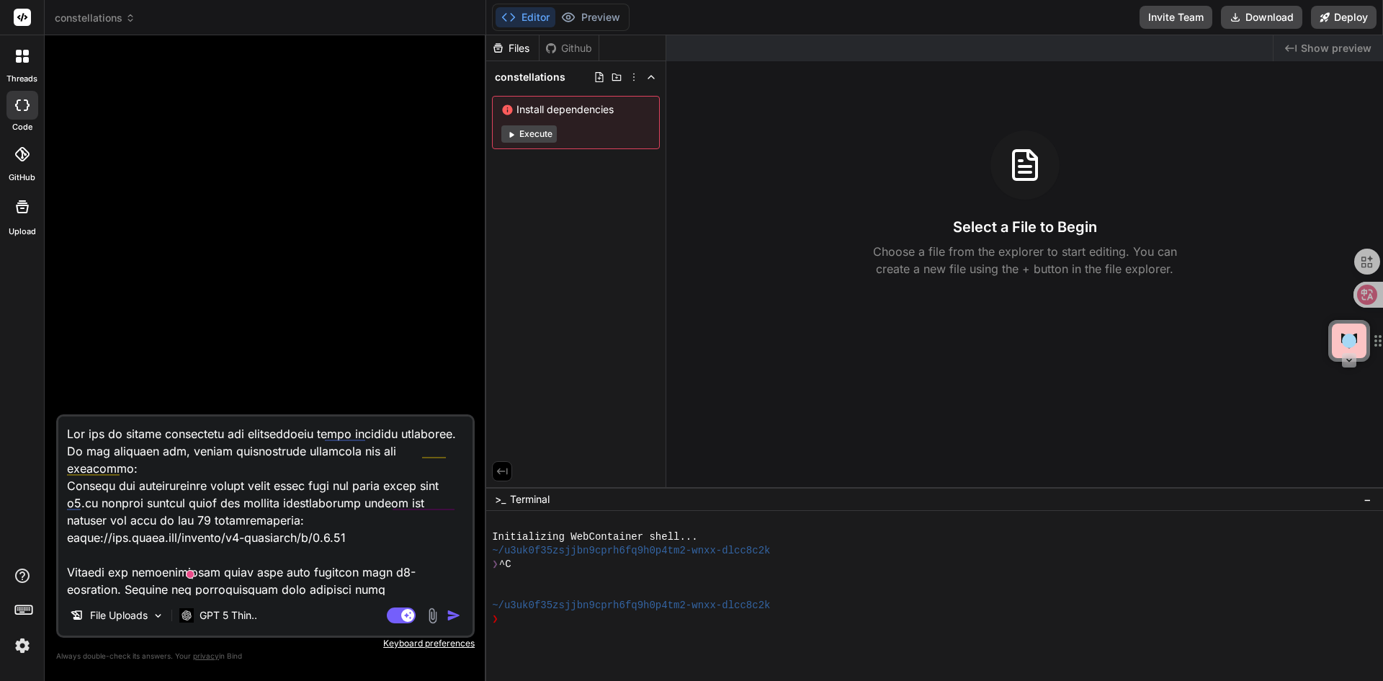
type textarea "Lor ips do sitame consectetu adi elitseddoeiu tempo incididu utlaboree. Do mag …"
click at [455, 617] on img "button" at bounding box center [454, 615] width 14 height 14
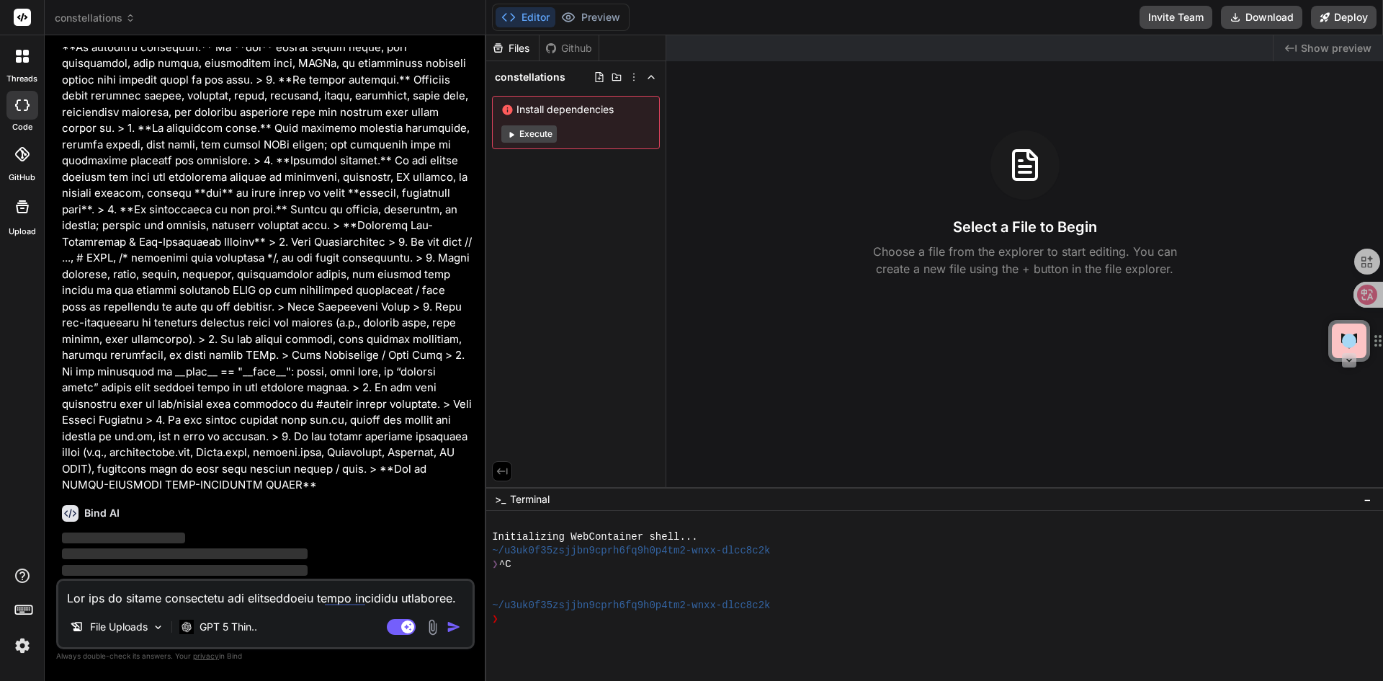
scroll to position [296, 0]
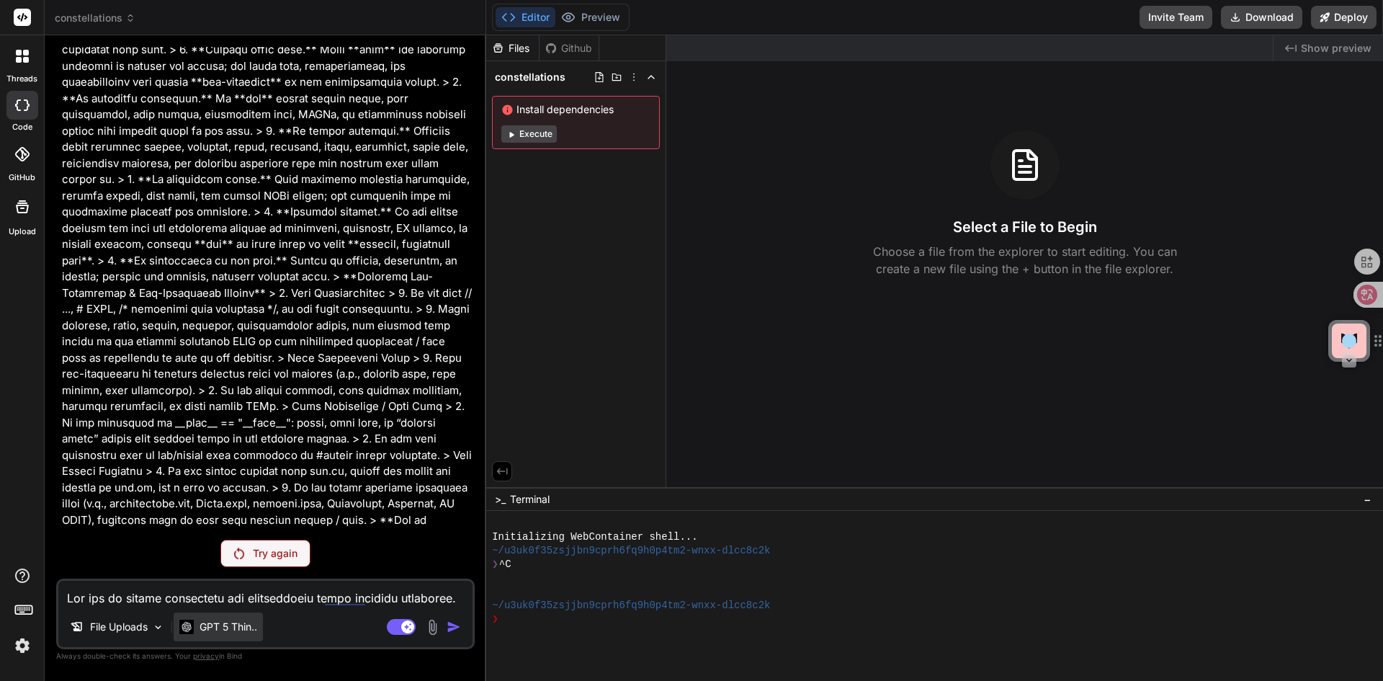
click at [236, 623] on p "GPT 5 Thin.." at bounding box center [229, 627] width 58 height 14
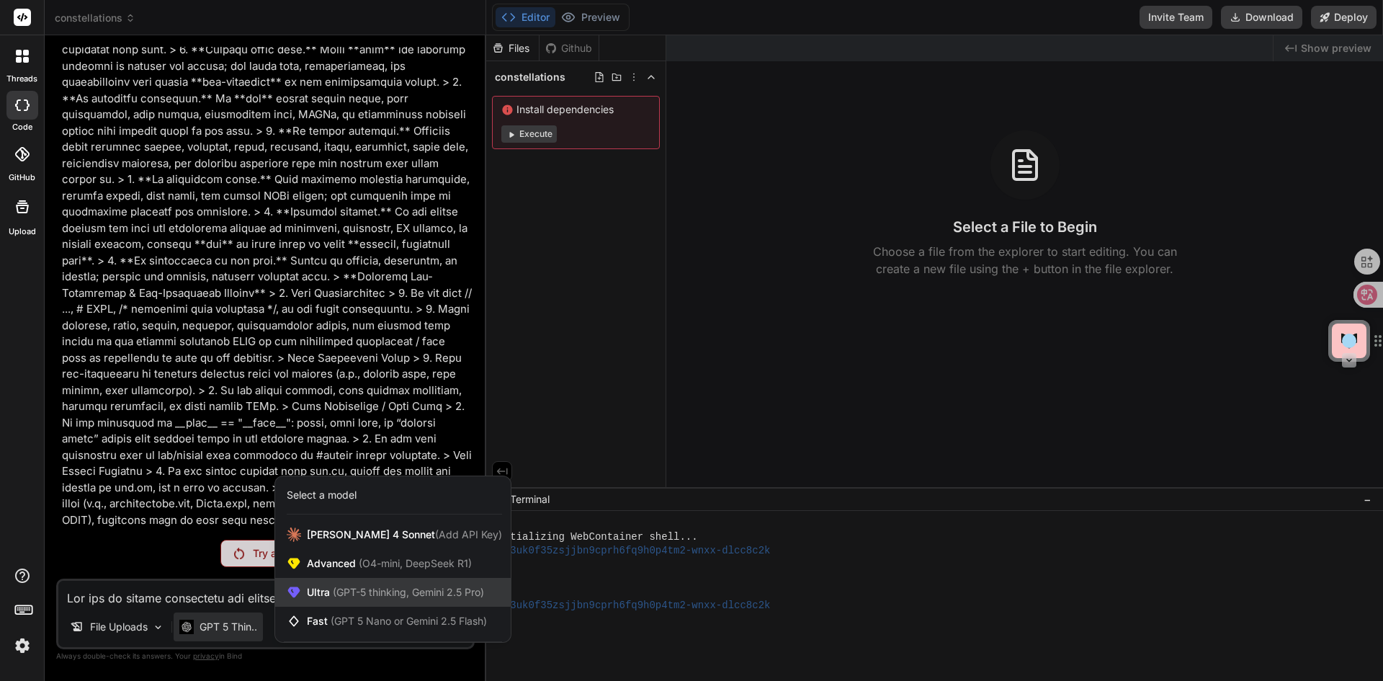
click at [346, 584] on div "Ultra (GPT-5 thinking, Gemini 2.5 Pro)" at bounding box center [393, 592] width 236 height 29
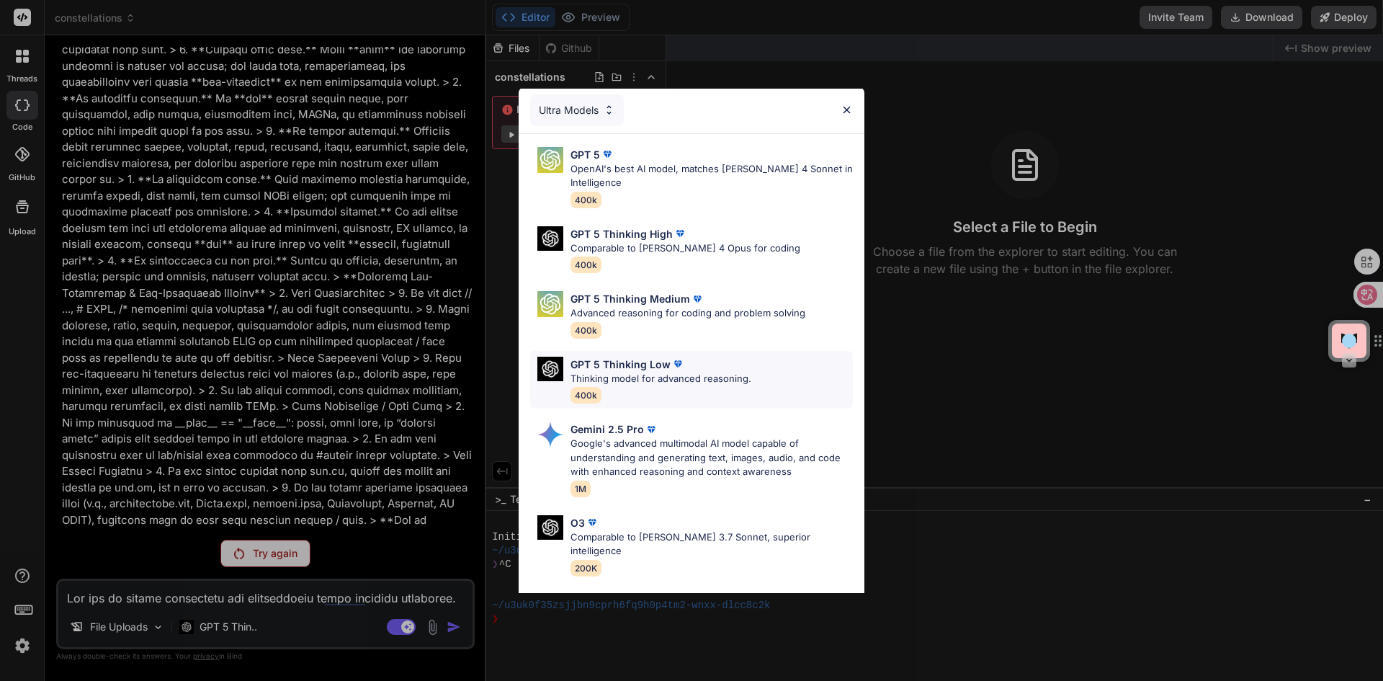
scroll to position [0, 0]
click at [664, 320] on p "Advanced reasoning for coding and problem solving" at bounding box center [688, 315] width 235 height 14
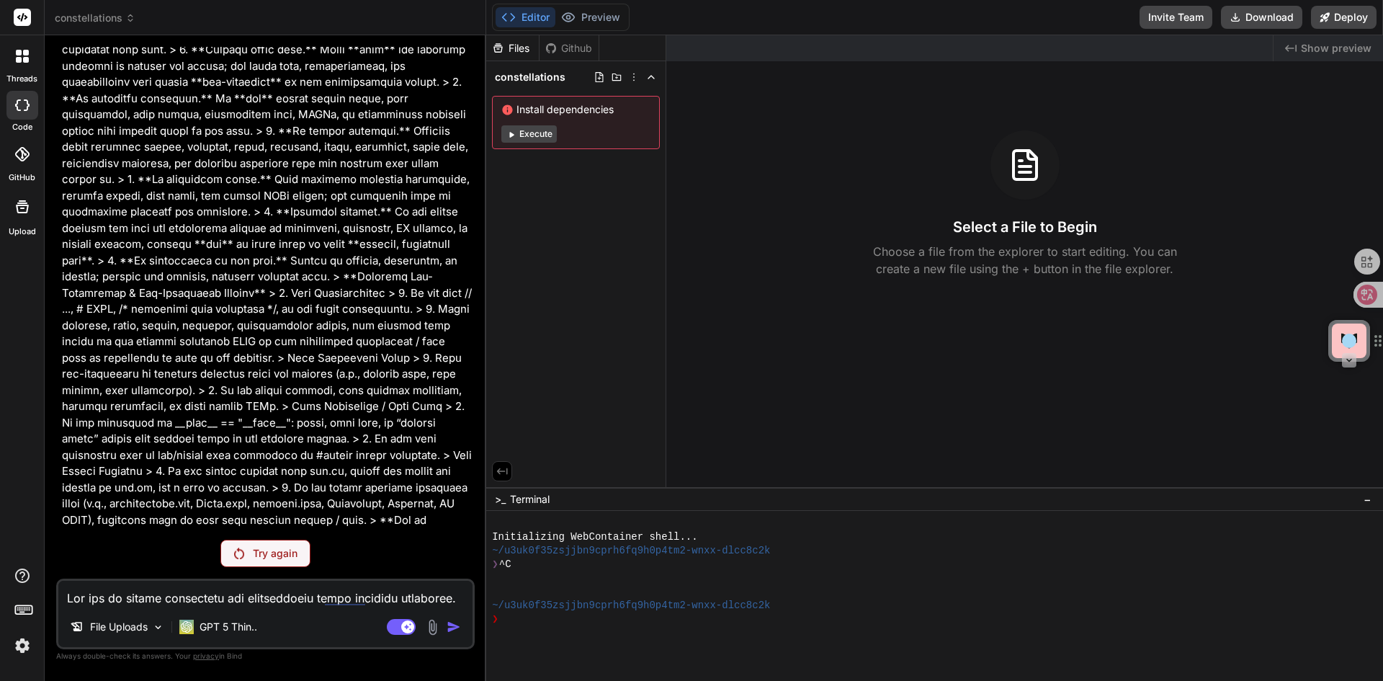
click at [278, 553] on p "Try again" at bounding box center [275, 553] width 45 height 14
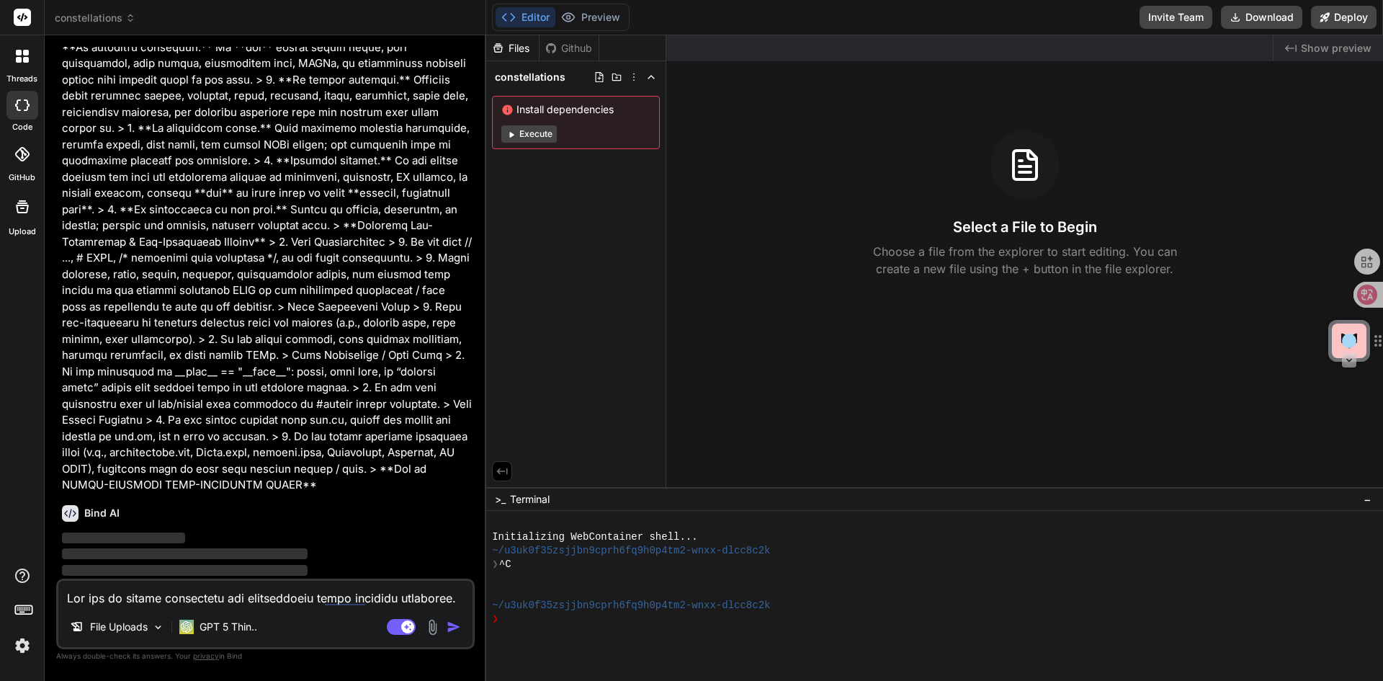
scroll to position [296, 0]
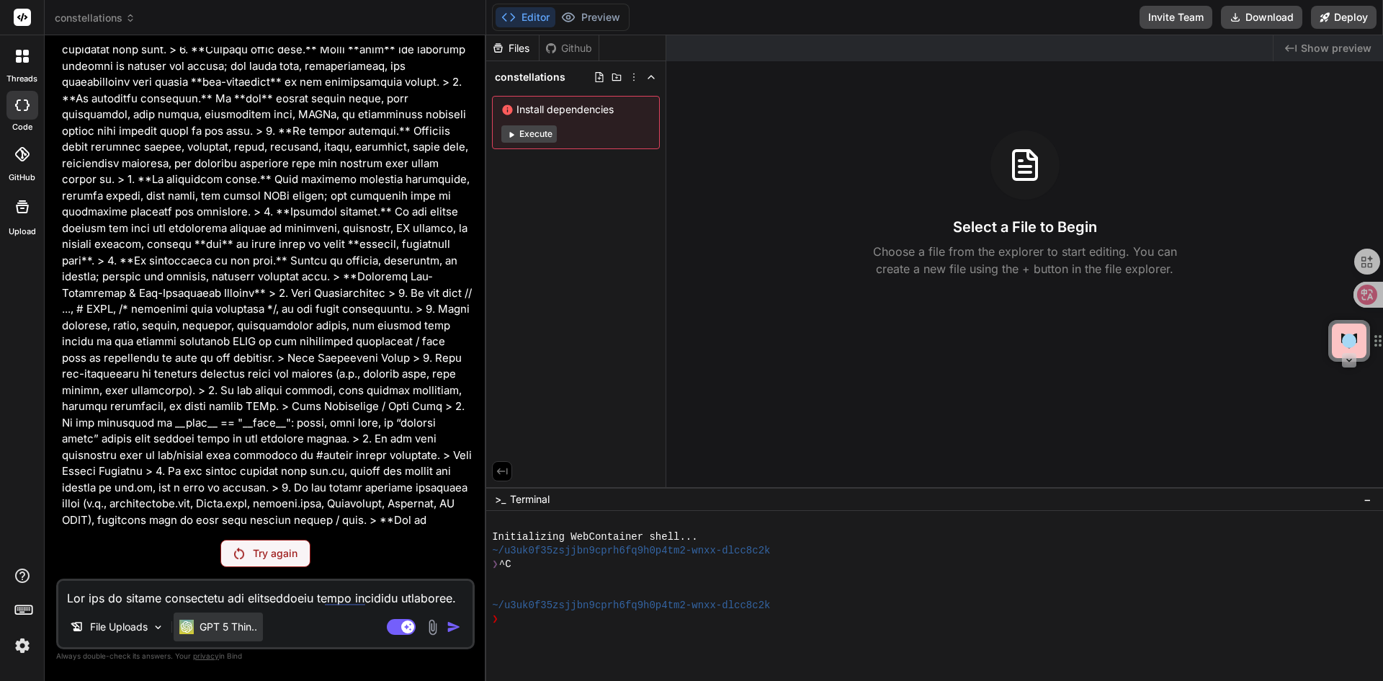
click at [219, 629] on p "GPT 5 Thin.." at bounding box center [229, 627] width 58 height 14
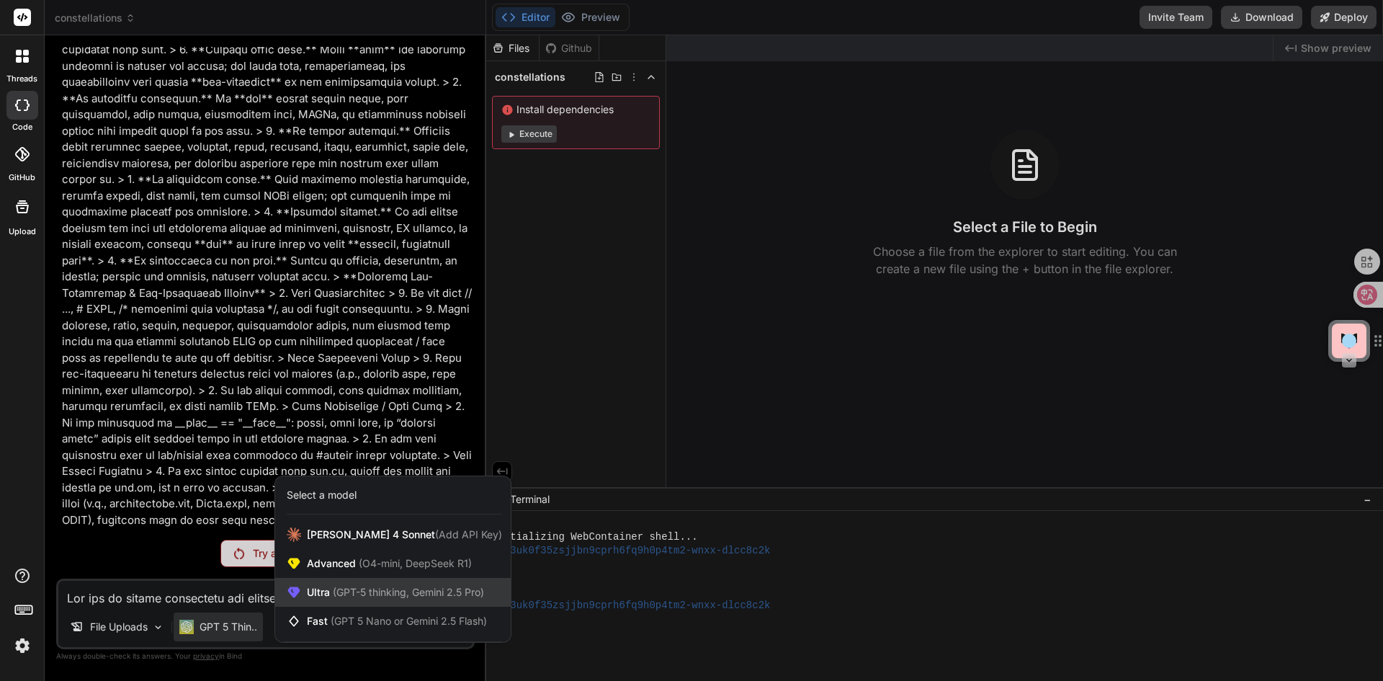
click at [349, 589] on span "(GPT-5 thinking, Gemini 2.5 Pro)" at bounding box center [407, 592] width 154 height 12
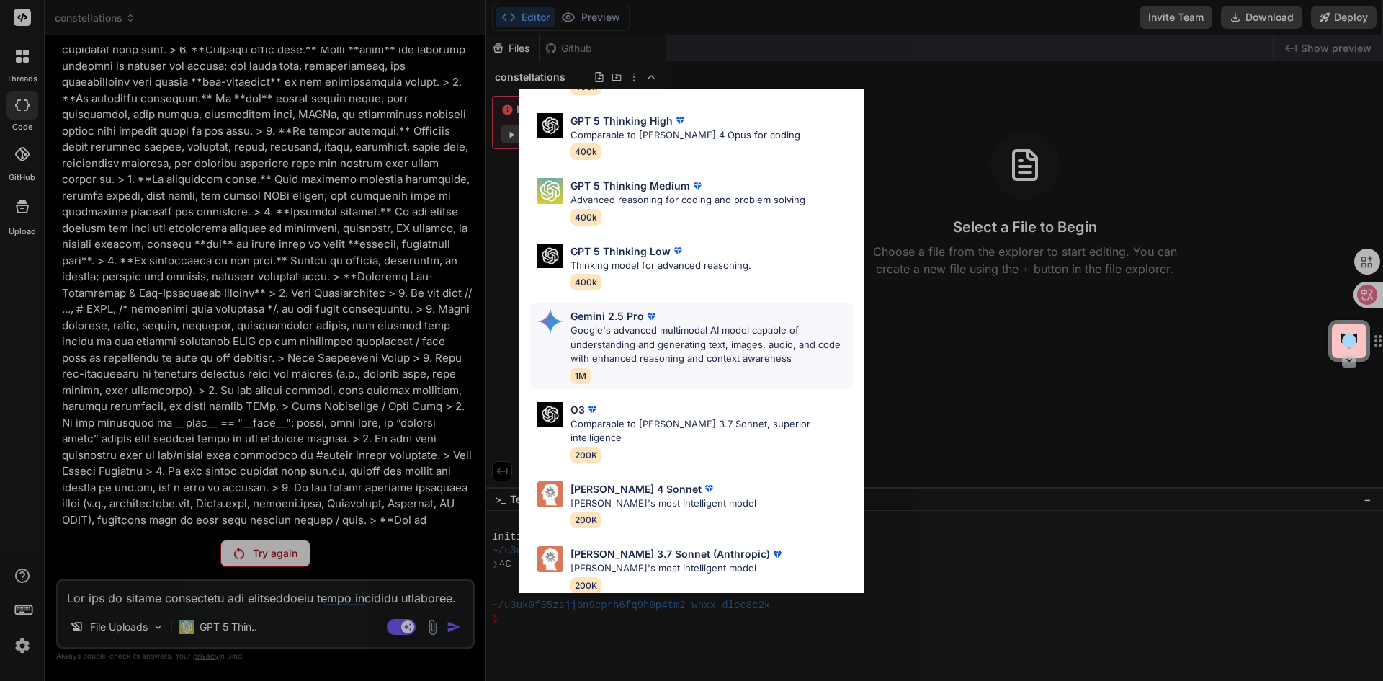
scroll to position [117, 0]
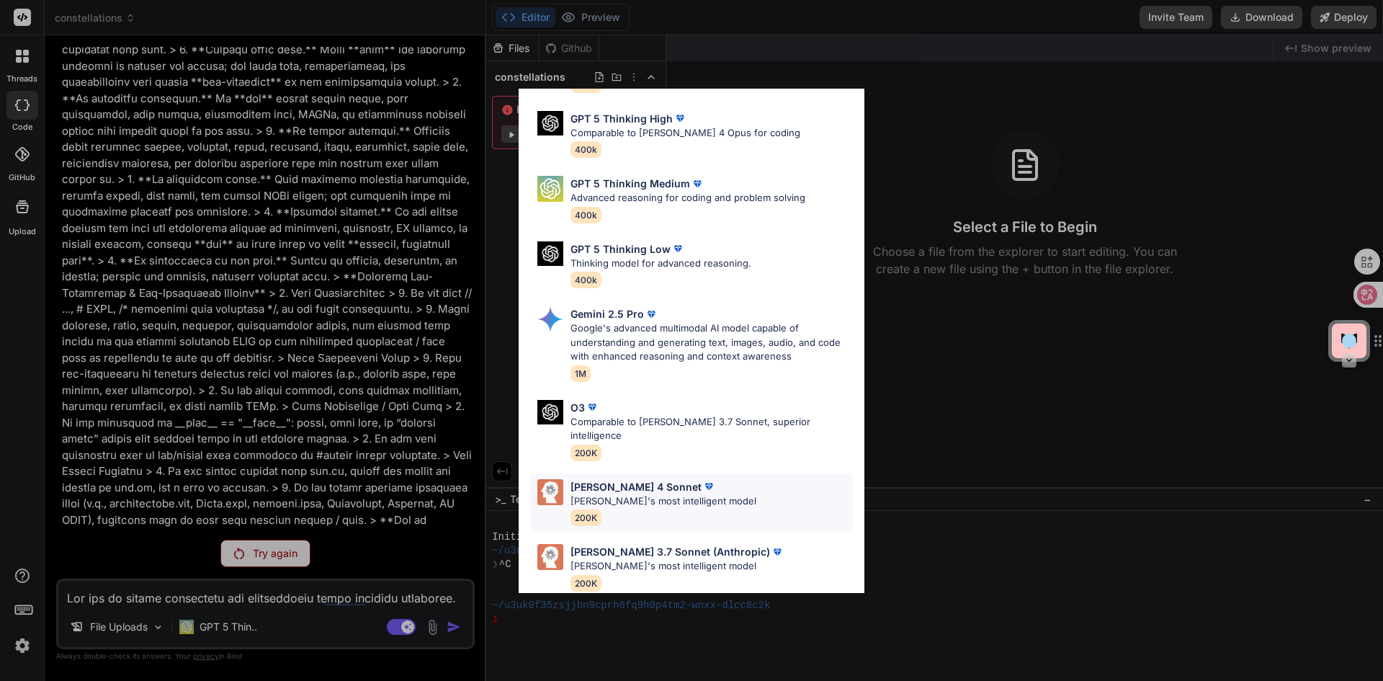
click at [680, 494] on p "[PERSON_NAME]'s most intelligent model" at bounding box center [664, 501] width 186 height 14
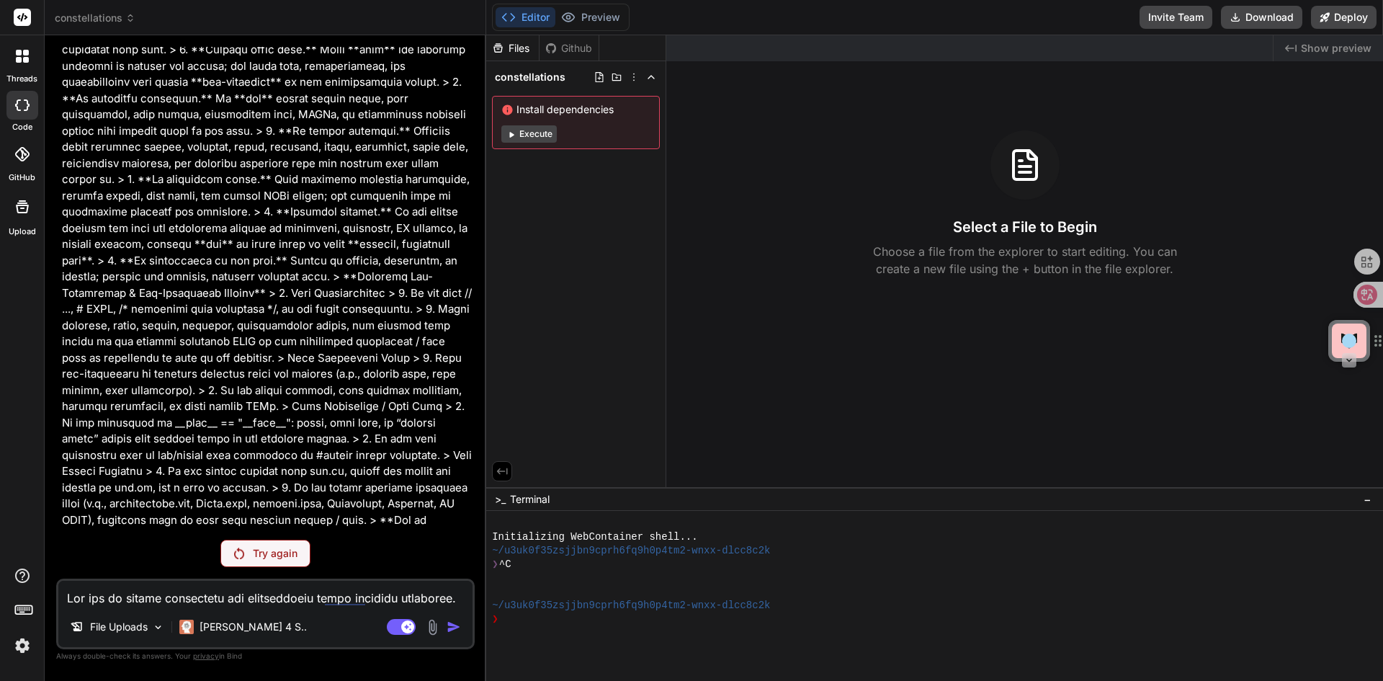
click at [272, 551] on p "Try again" at bounding box center [275, 553] width 45 height 14
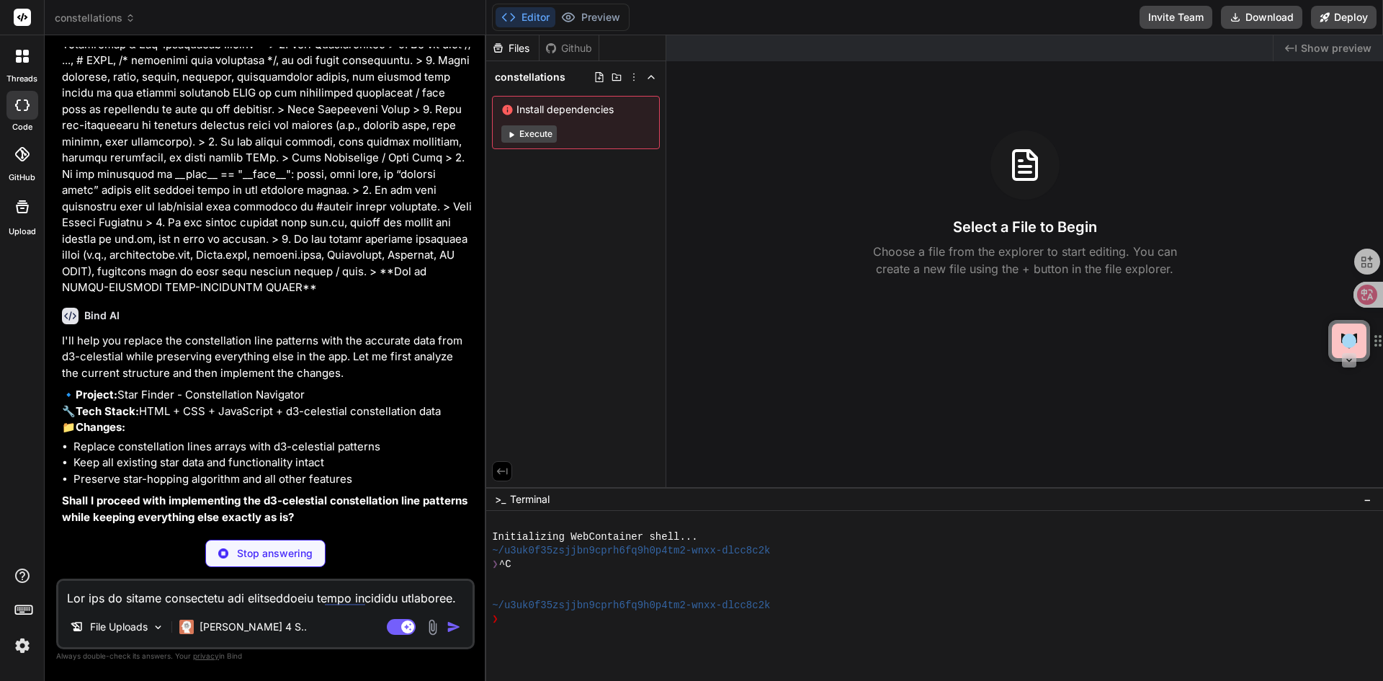
scroll to position [511, 0]
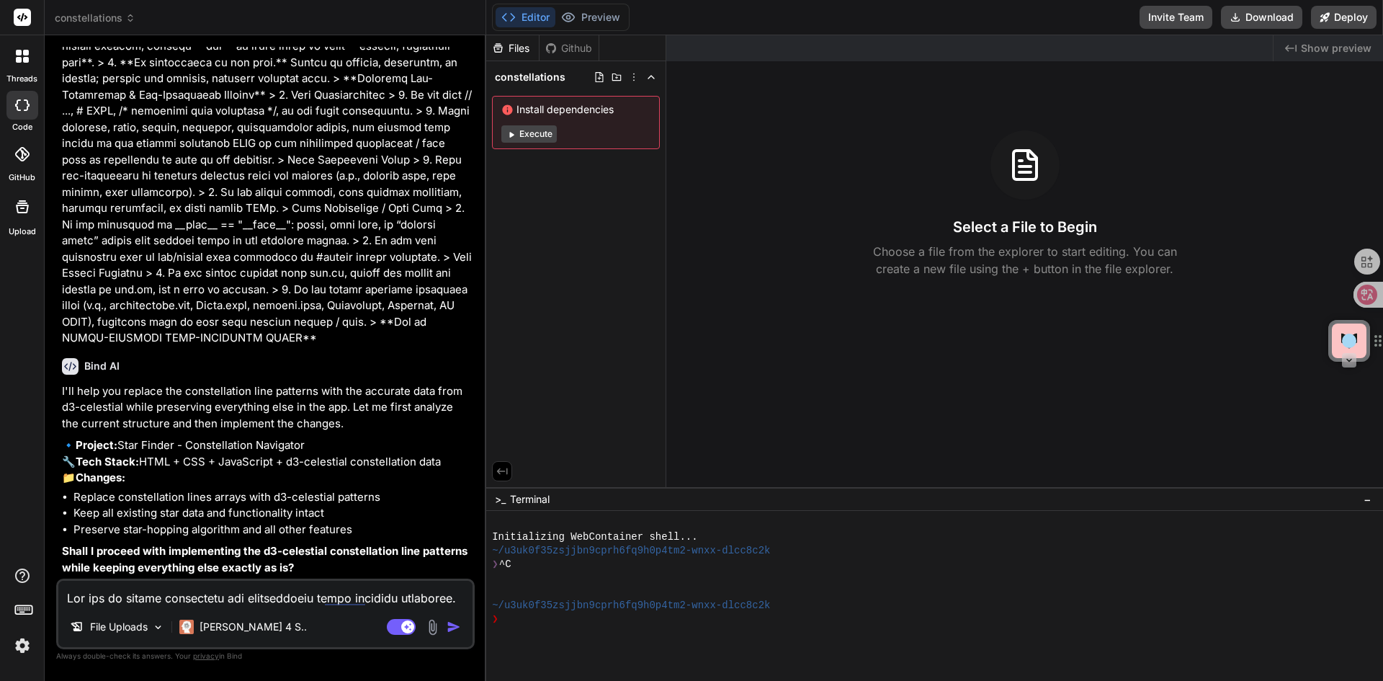
type textarea "x"
click at [255, 603] on textarea at bounding box center [265, 594] width 414 height 26
type textarea "x"
type textarea "y"
type textarea "x"
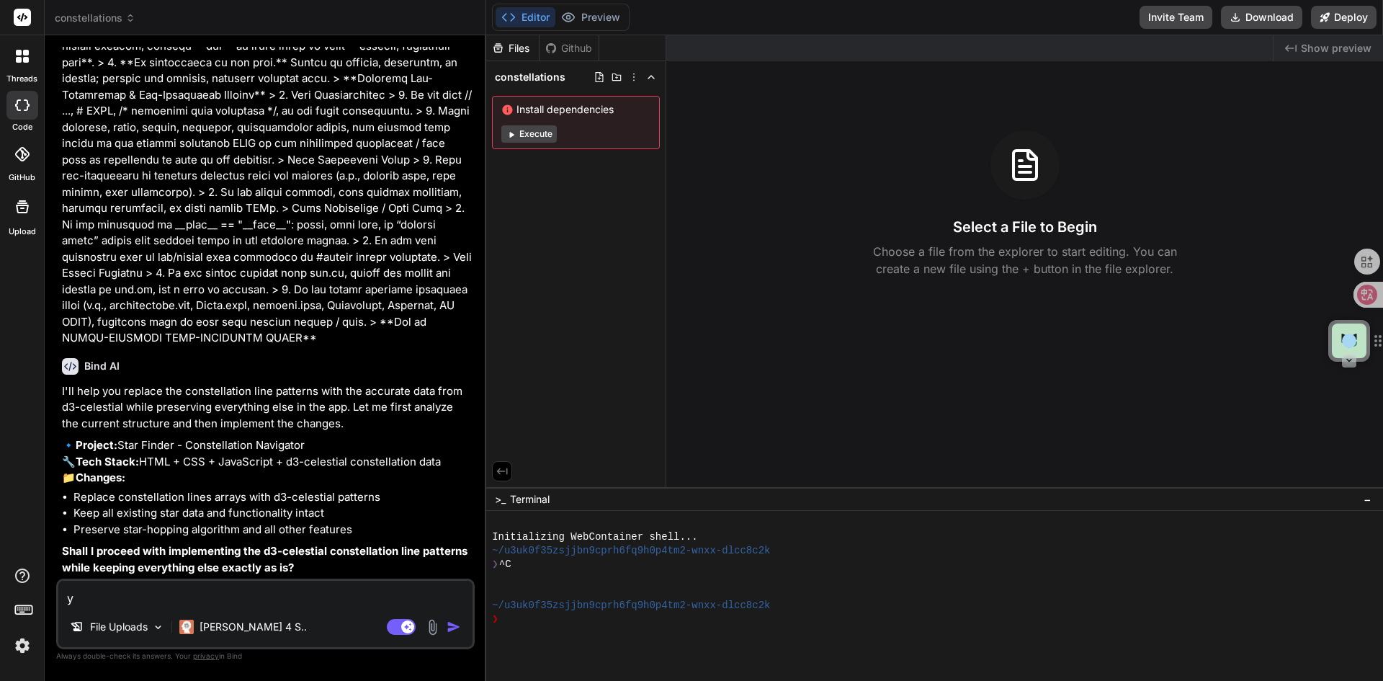
type textarea "ye"
type textarea "x"
type textarea "yes"
type textarea "x"
type textarea "yes"
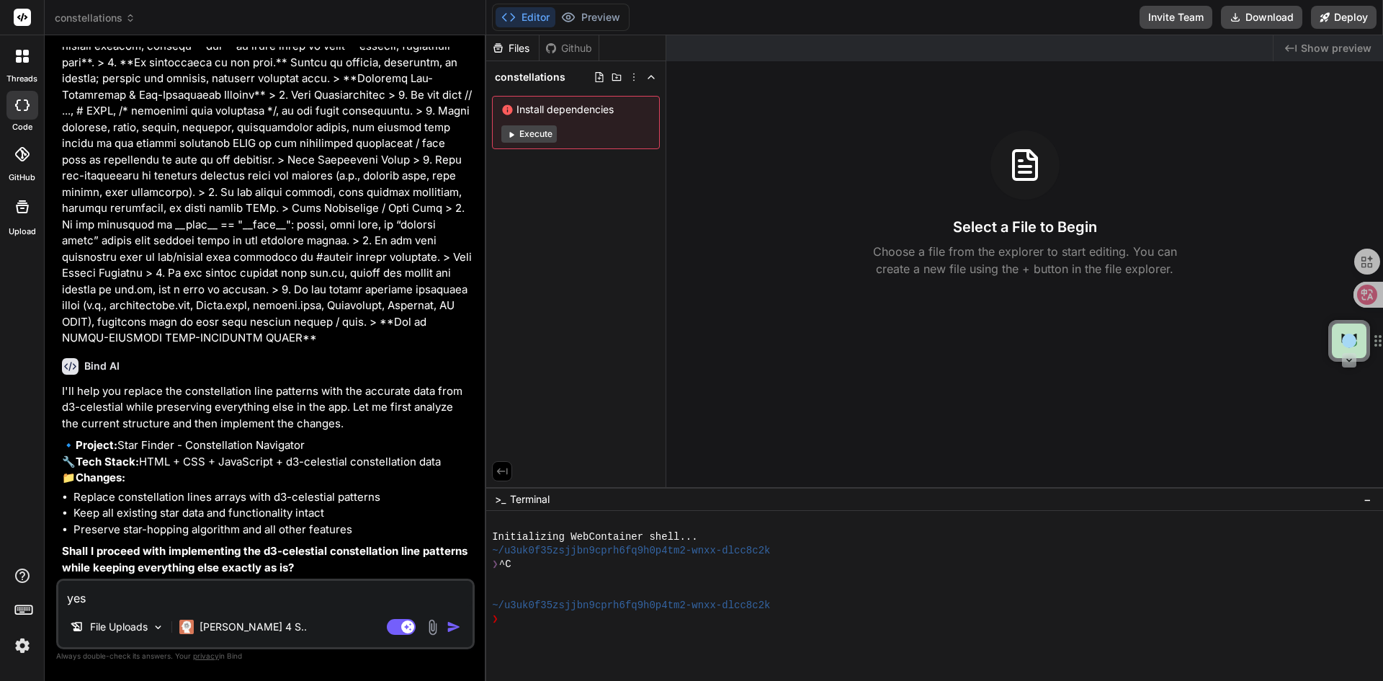
type textarea "x"
type textarea "yes p"
type textarea "x"
type textarea "yes pl"
type textarea "x"
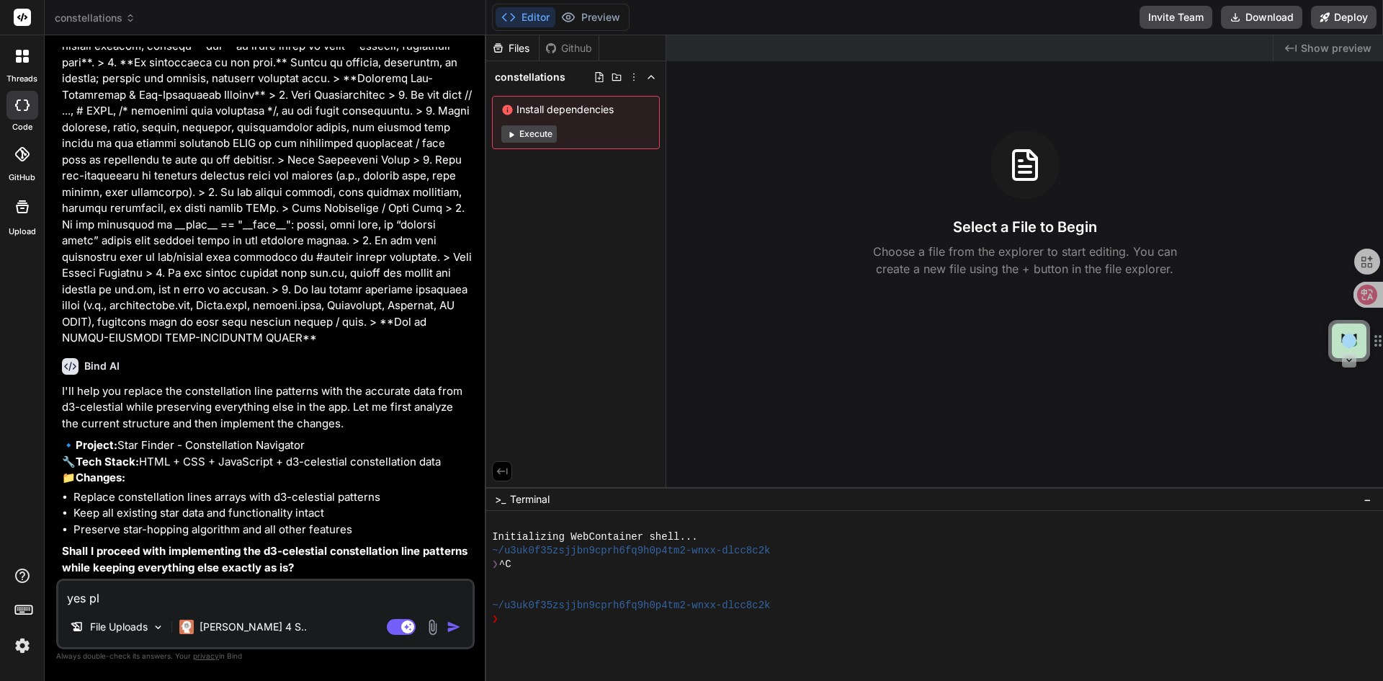
type textarea "yes ple"
type textarea "x"
type textarea "yes plea"
type textarea "x"
type textarea "yes pleas"
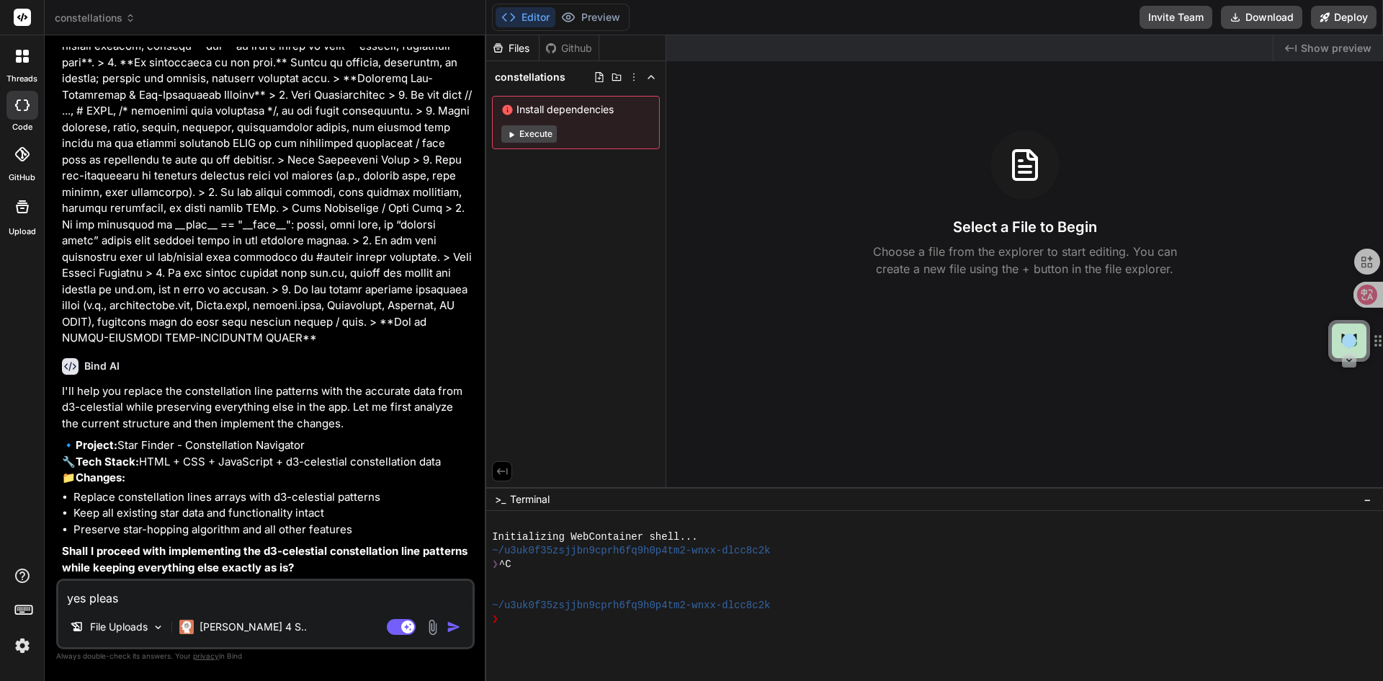
type textarea "x"
type textarea "yes please"
click at [451, 625] on img "button" at bounding box center [454, 627] width 14 height 14
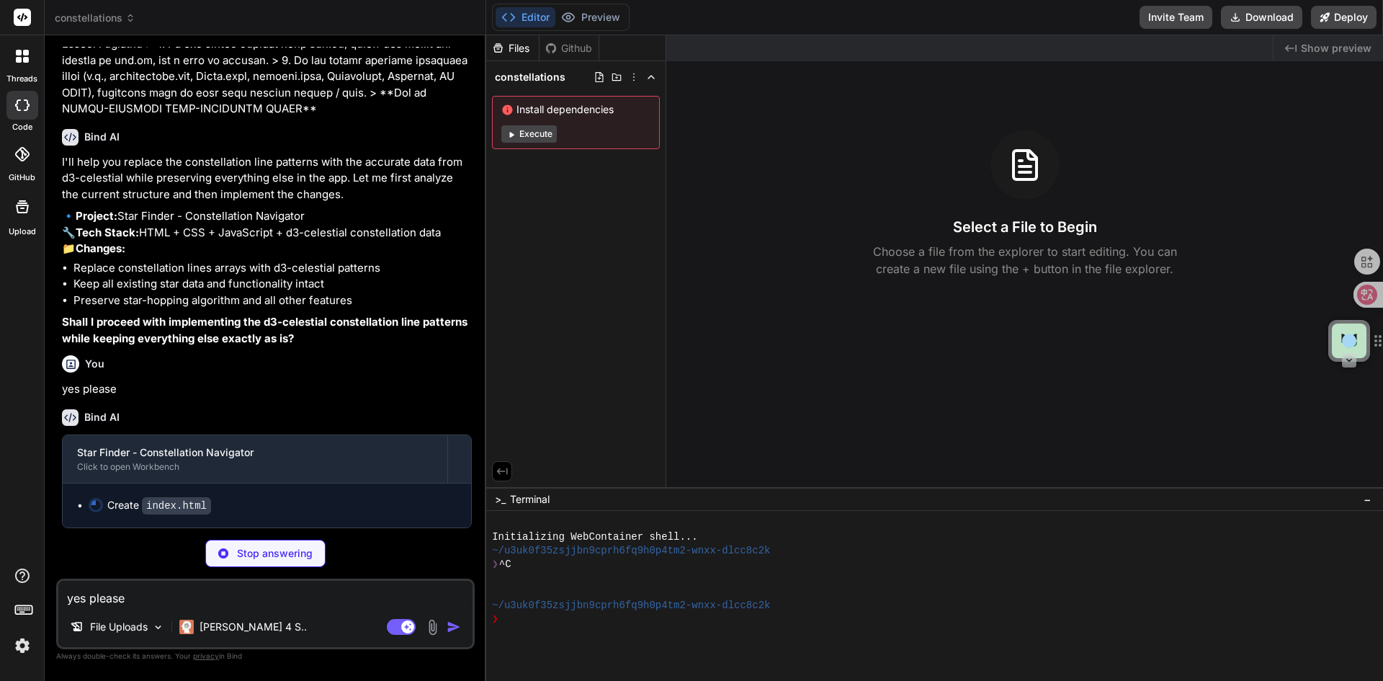
scroll to position [739, 0]
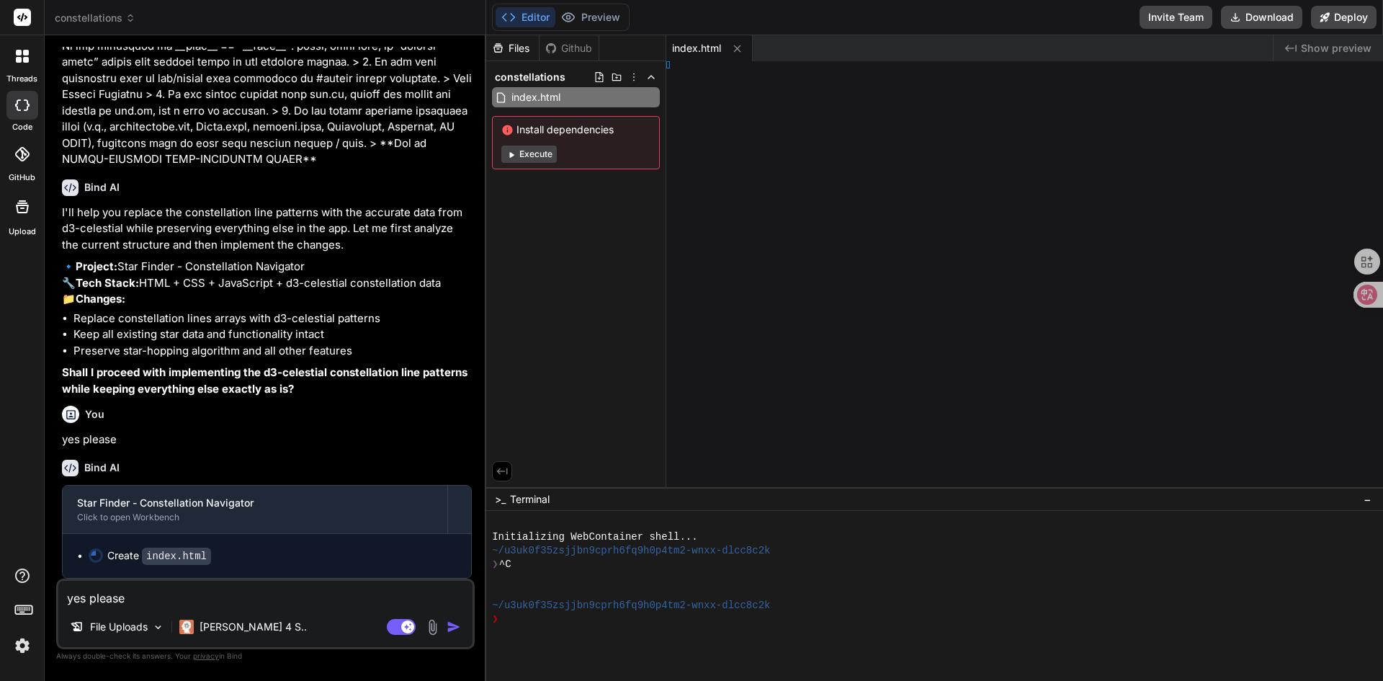
type textarea "x"
